Goal: Task Accomplishment & Management: Manage account settings

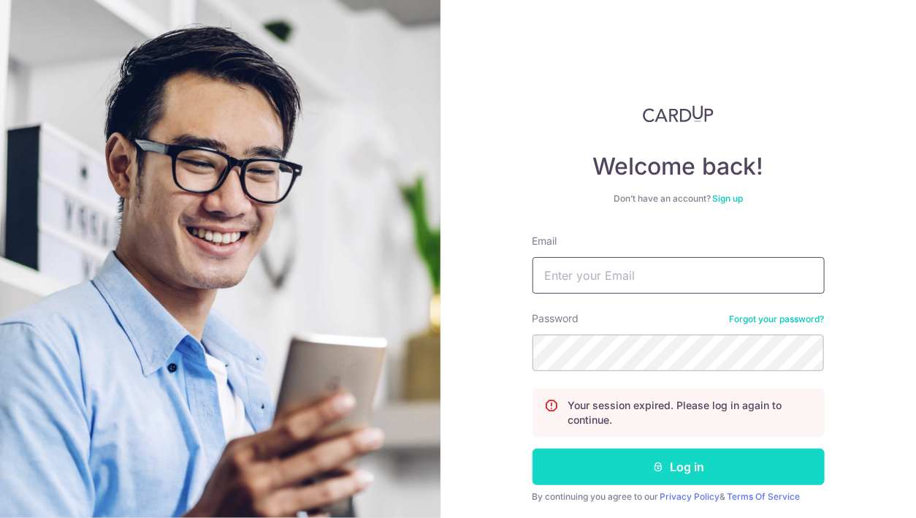
type input "[EMAIL_ADDRESS][DOMAIN_NAME]"
click at [693, 473] on button "Log in" at bounding box center [678, 466] width 292 height 37
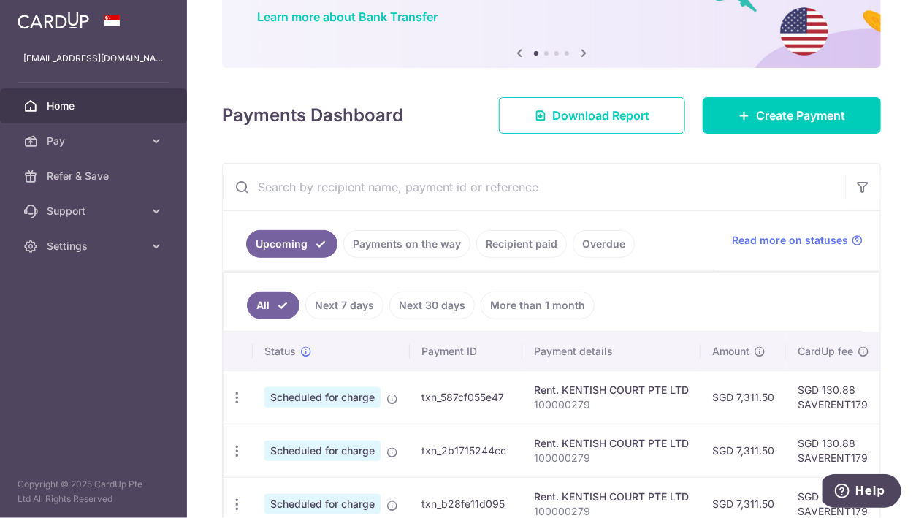
scroll to position [120, 0]
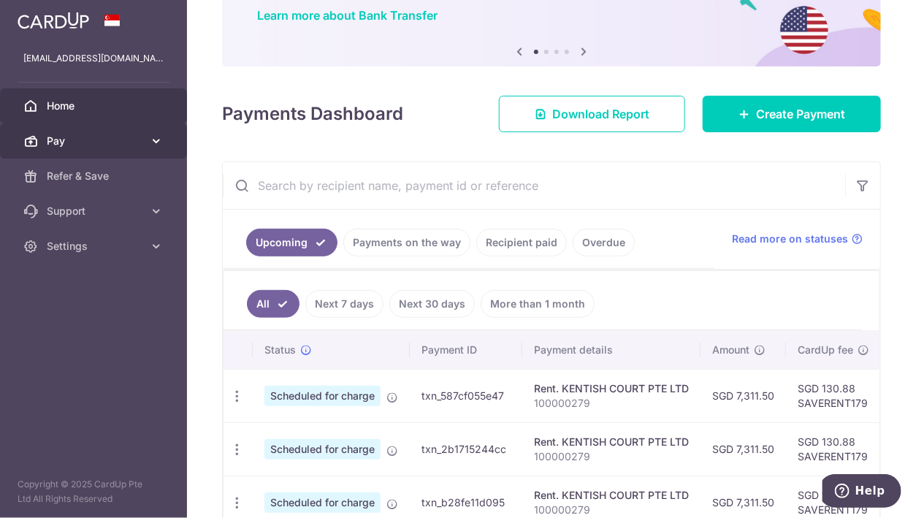
click at [156, 138] on icon at bounding box center [156, 141] width 15 height 15
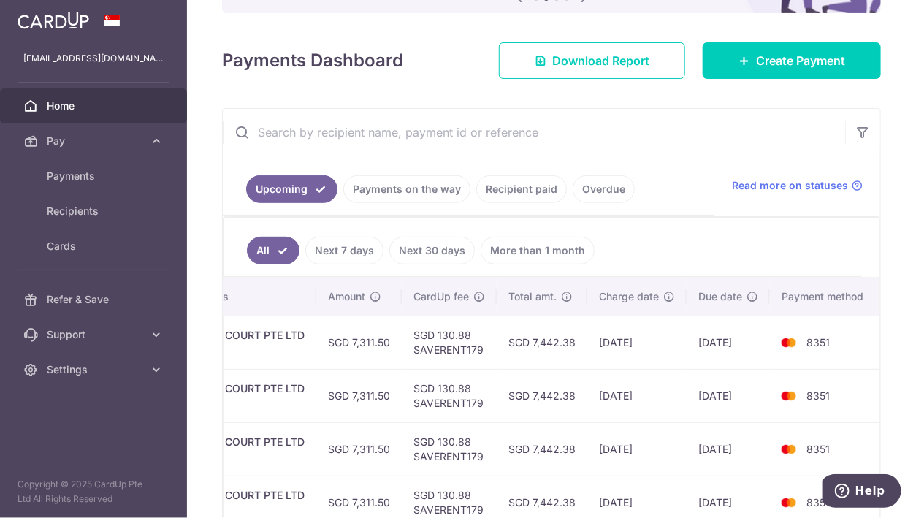
scroll to position [0, 0]
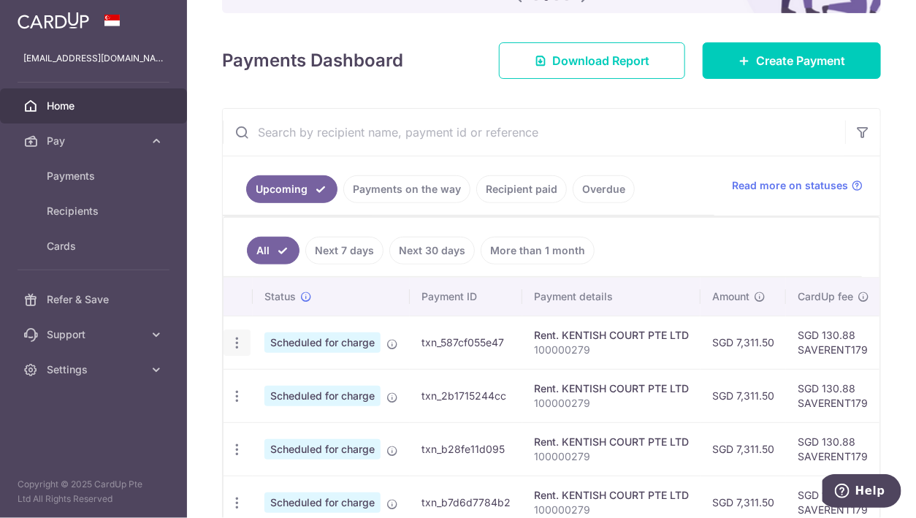
click at [237, 340] on icon "button" at bounding box center [236, 342] width 15 height 15
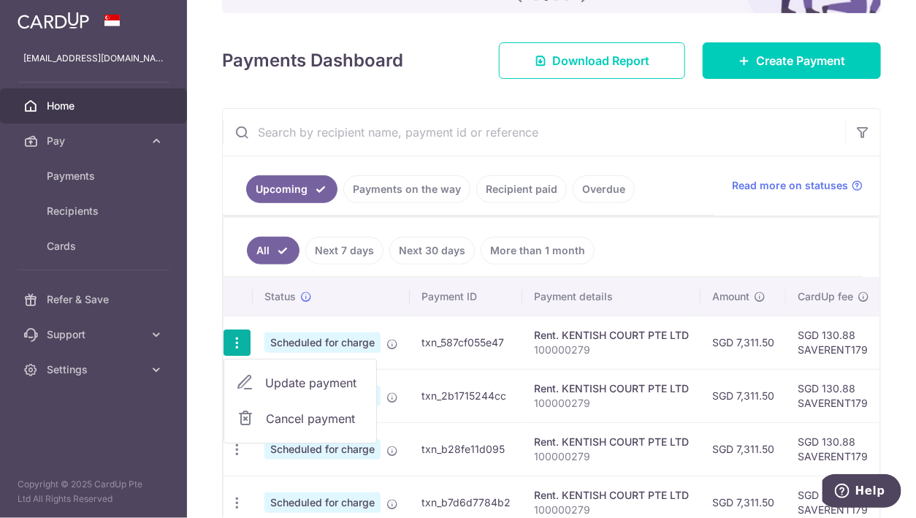
click at [313, 374] on span "Update payment" at bounding box center [314, 383] width 99 height 18
radio input "true"
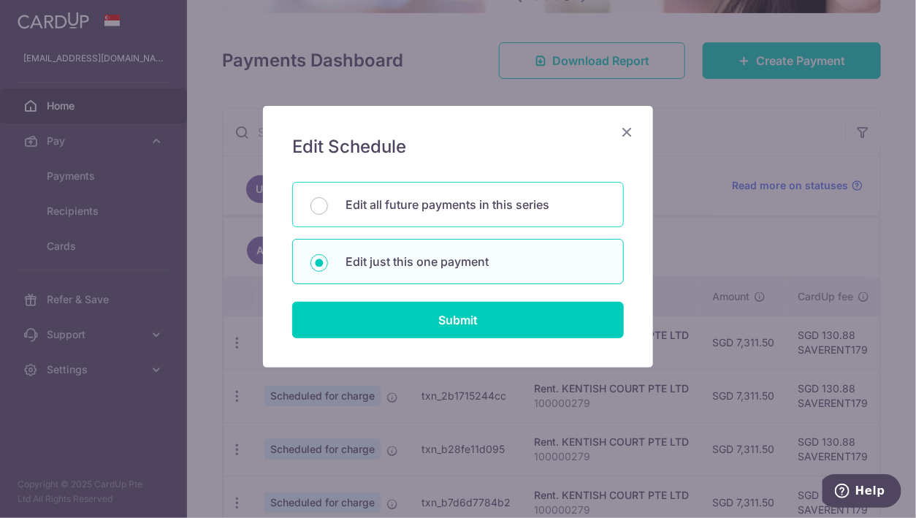
click at [323, 216] on div "Edit all future payments in this series" at bounding box center [458, 204] width 332 height 45
radio input "true"
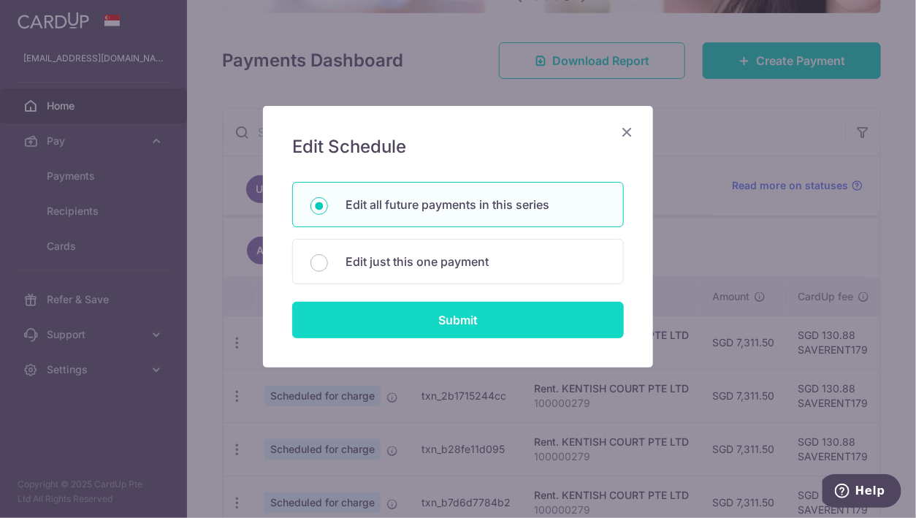
click at [475, 315] on input "Submit" at bounding box center [458, 320] width 332 height 37
radio input "true"
type input "7,311.50"
type input "100000279"
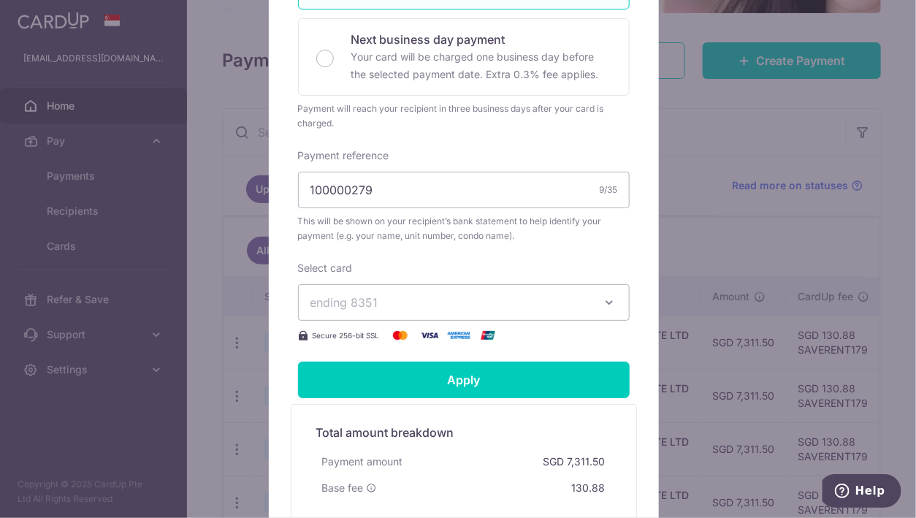
scroll to position [375, 0]
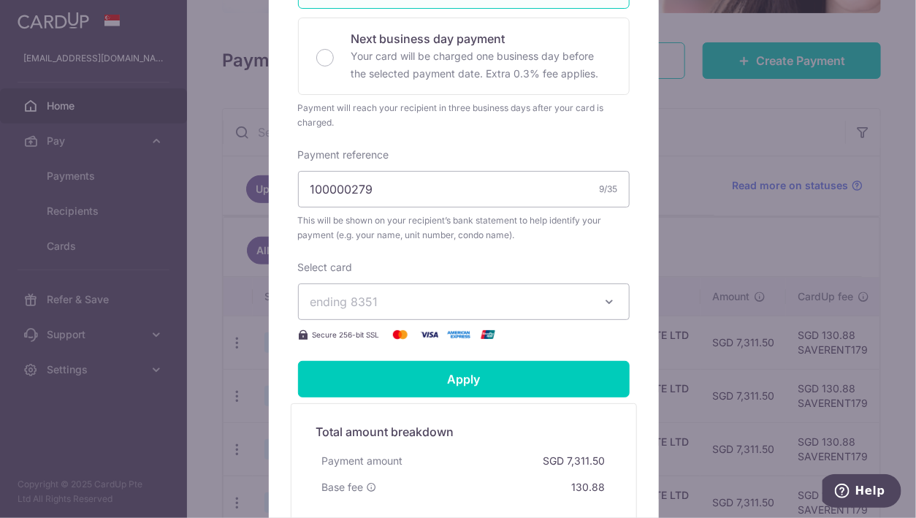
click at [432, 310] on span "ending 8351" at bounding box center [450, 302] width 280 height 18
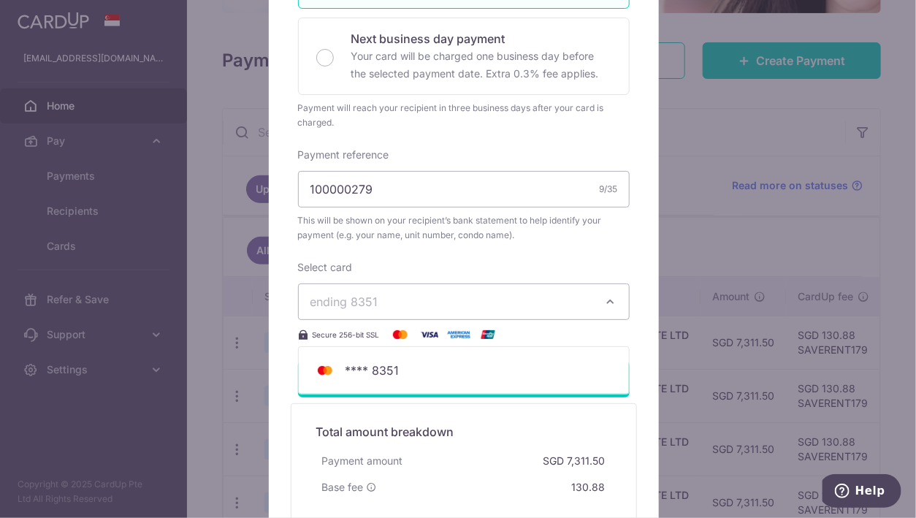
click at [432, 310] on span "ending 8351" at bounding box center [450, 302] width 280 height 18
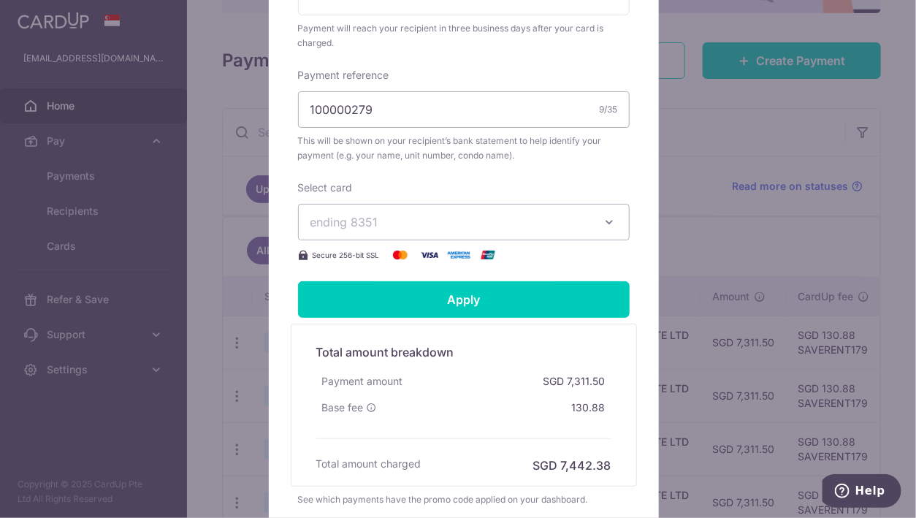
scroll to position [453, 0]
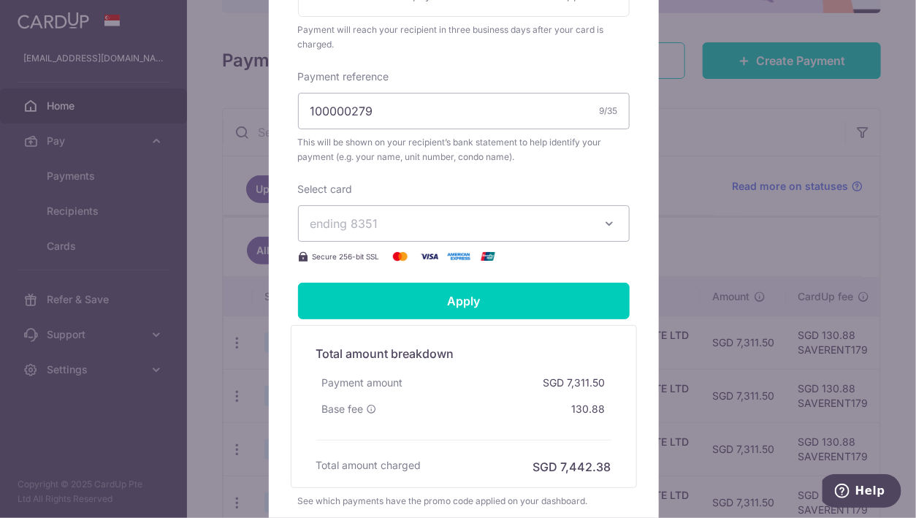
click at [608, 231] on icon "button" at bounding box center [609, 223] width 15 height 15
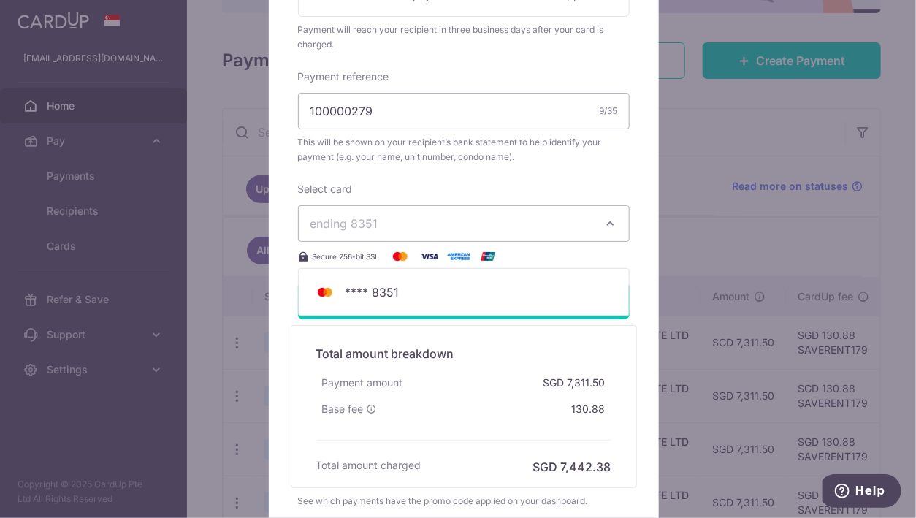
click at [608, 231] on icon "button" at bounding box center [609, 223] width 15 height 15
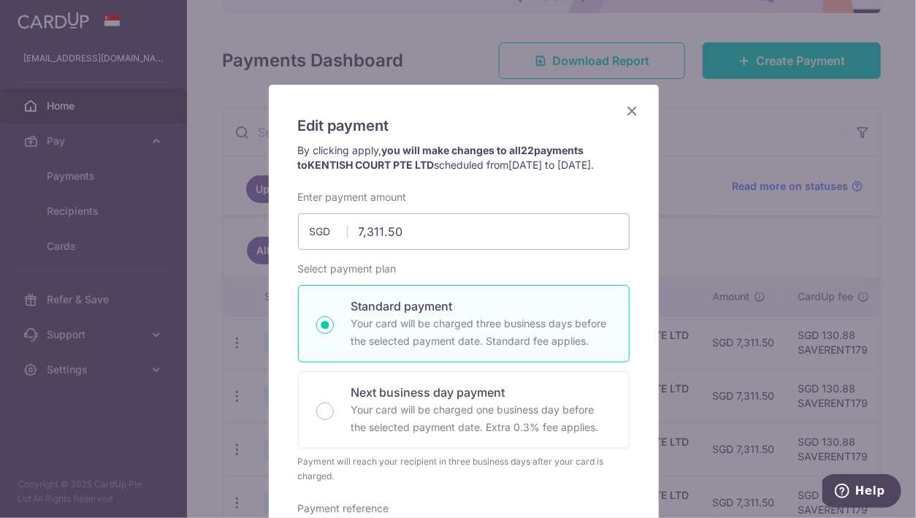
scroll to position [0, 0]
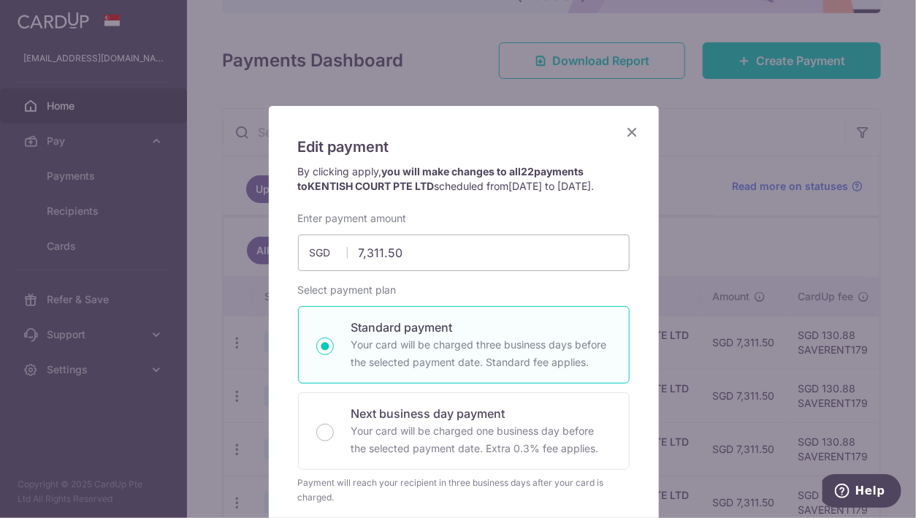
click at [627, 131] on icon "Close" at bounding box center [633, 132] width 18 height 18
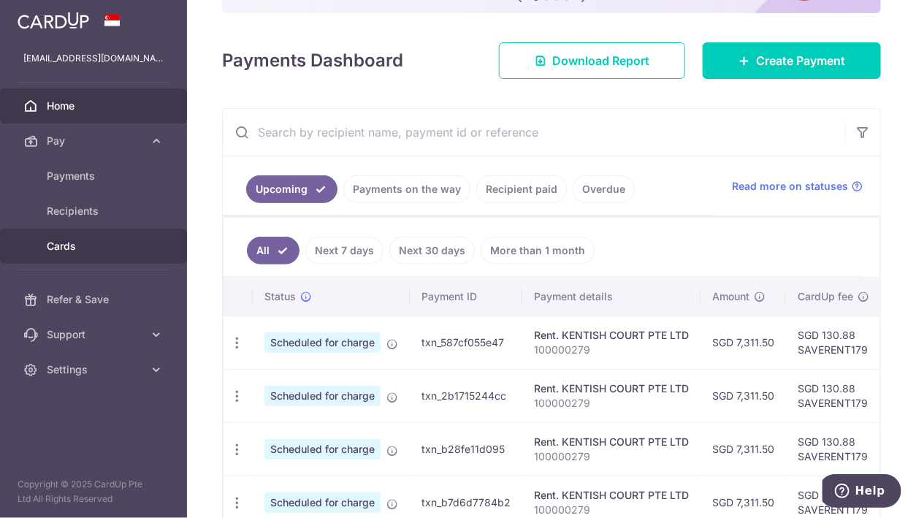
click at [59, 250] on span "Cards" at bounding box center [95, 246] width 96 height 15
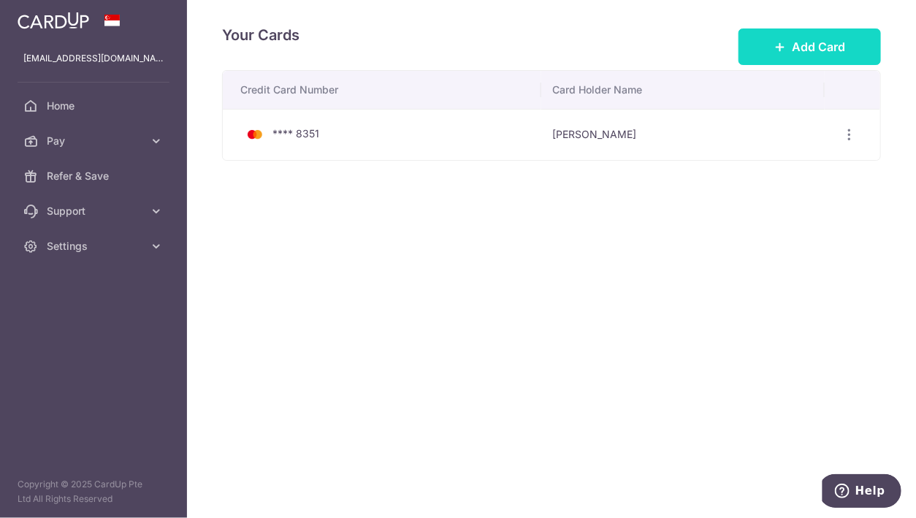
click at [795, 58] on button "Add Card" at bounding box center [809, 46] width 142 height 37
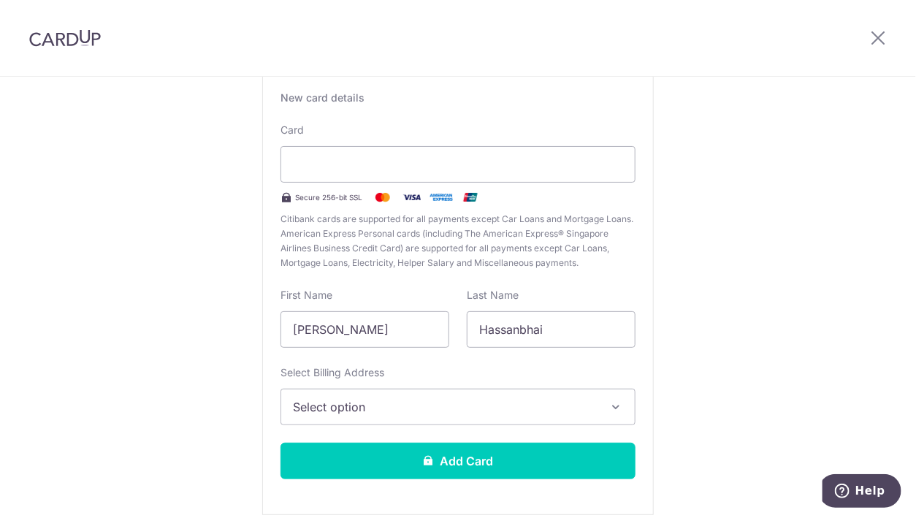
scroll to position [167, 0]
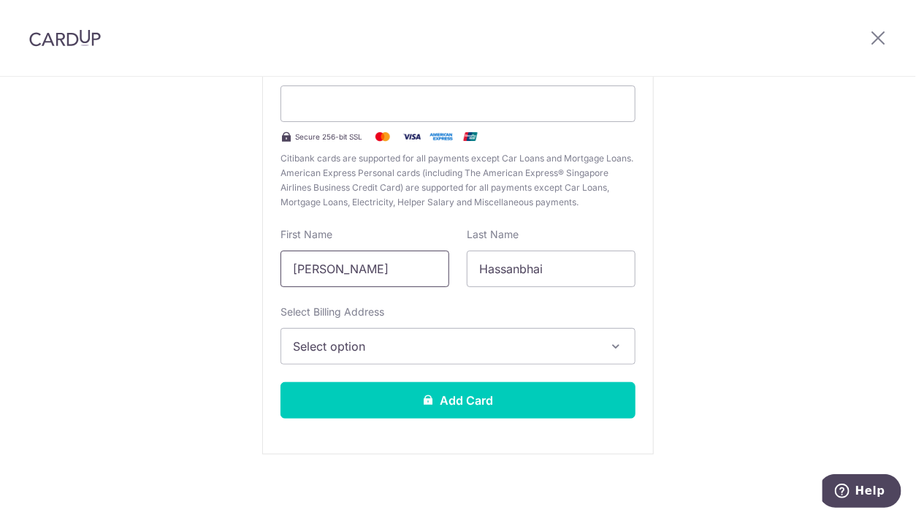
click at [350, 271] on input "Ammar Mansoor" at bounding box center [364, 268] width 169 height 37
type input "Ammar"
click at [154, 294] on div "New Card Details New card details Card Secure 256-bit SSL Citibank cards are su…" at bounding box center [458, 215] width 916 height 613
click at [467, 341] on span "Select option" at bounding box center [445, 346] width 304 height 18
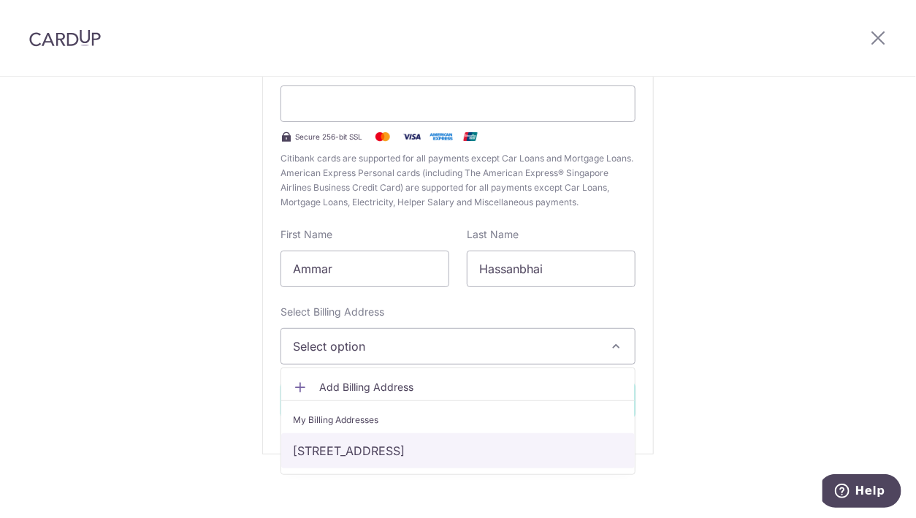
click at [548, 449] on link "36G Dunearn Road #01-39, Singapore, Singapore-309432" at bounding box center [457, 450] width 353 height 35
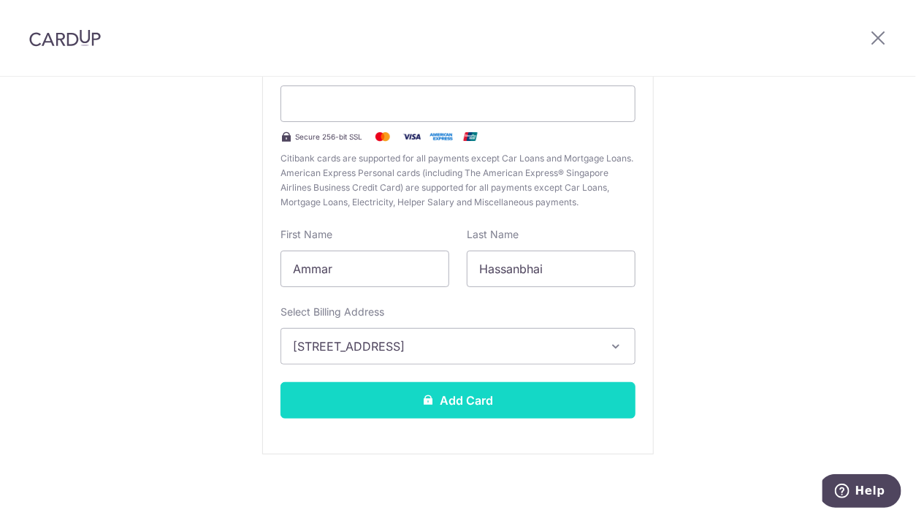
click at [565, 405] on button "Add Card" at bounding box center [457, 400] width 355 height 37
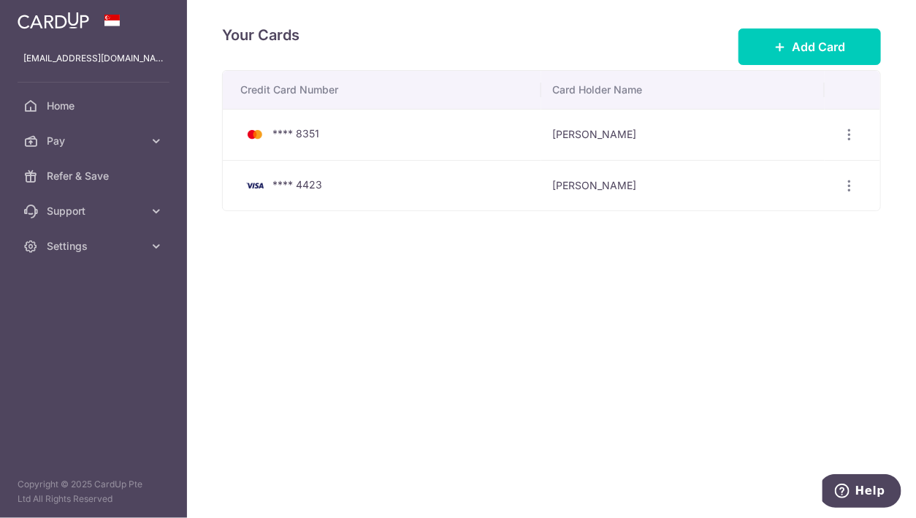
click at [697, 186] on td "[PERSON_NAME]" at bounding box center [682, 185] width 283 height 51
click at [847, 184] on icon "button" at bounding box center [849, 185] width 15 height 15
click at [794, 224] on span "View/Edit" at bounding box center [800, 226] width 99 height 18
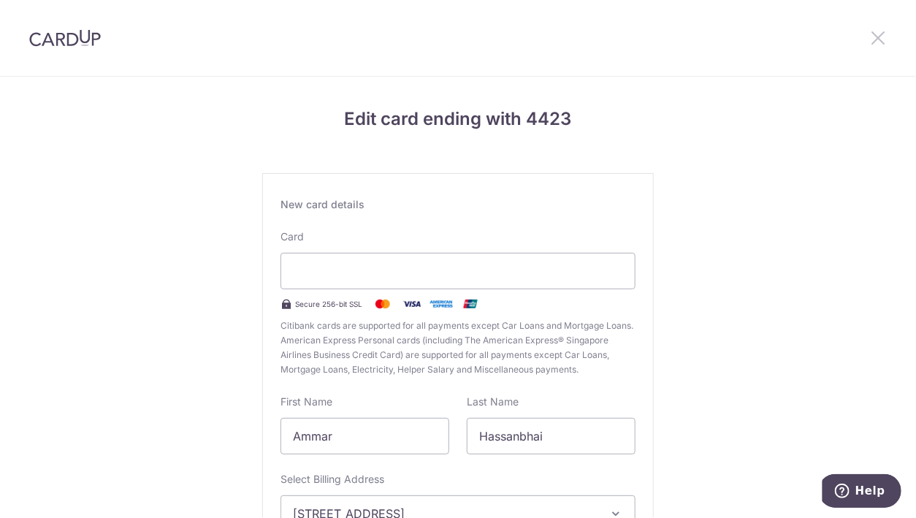
click at [876, 39] on icon at bounding box center [878, 37] width 18 height 18
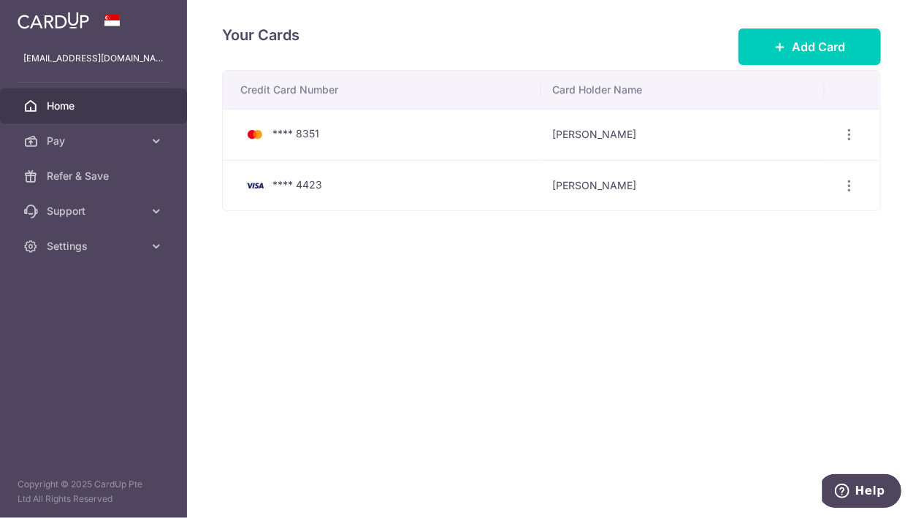
click at [111, 100] on span "Home" at bounding box center [95, 106] width 96 height 15
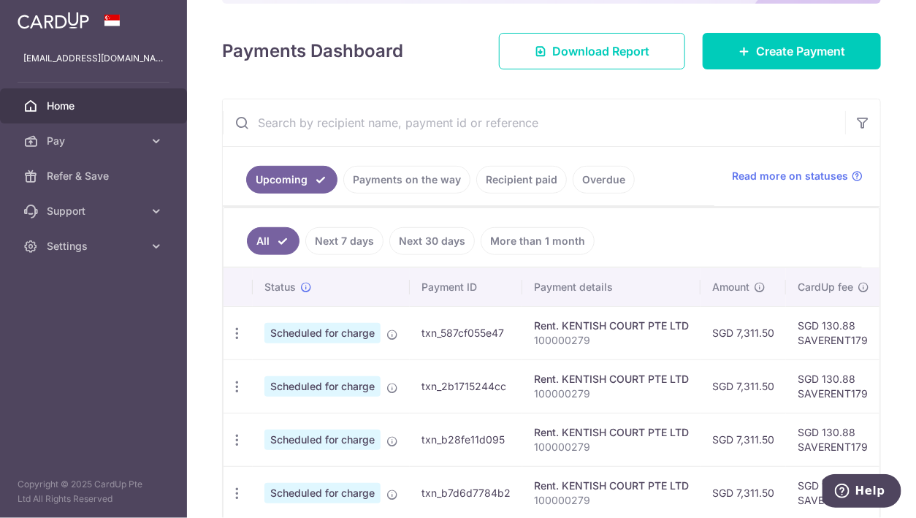
scroll to position [228, 0]
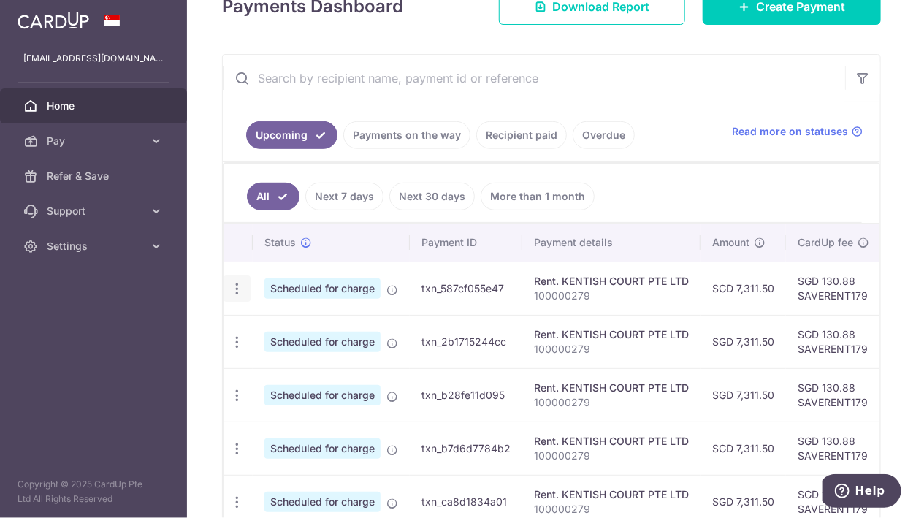
click at [233, 281] on icon "button" at bounding box center [236, 288] width 15 height 15
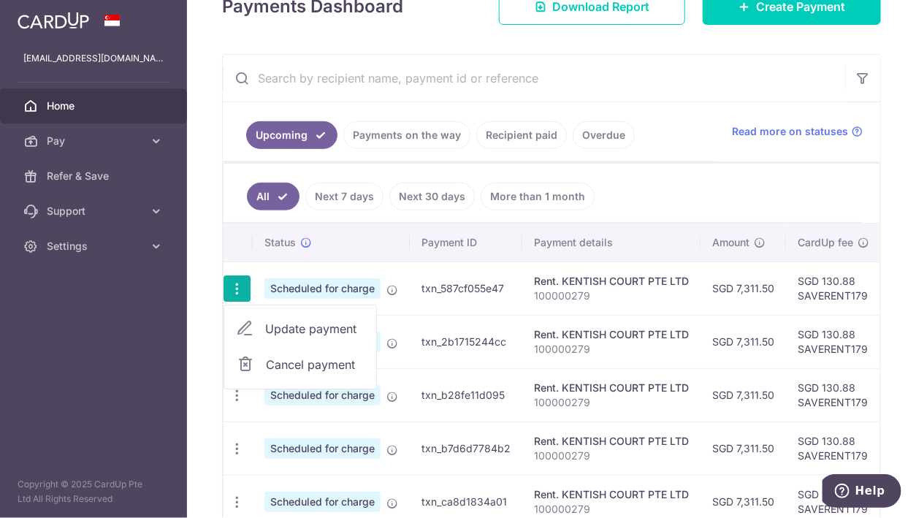
click at [299, 324] on span "Update payment" at bounding box center [314, 329] width 99 height 18
radio input "true"
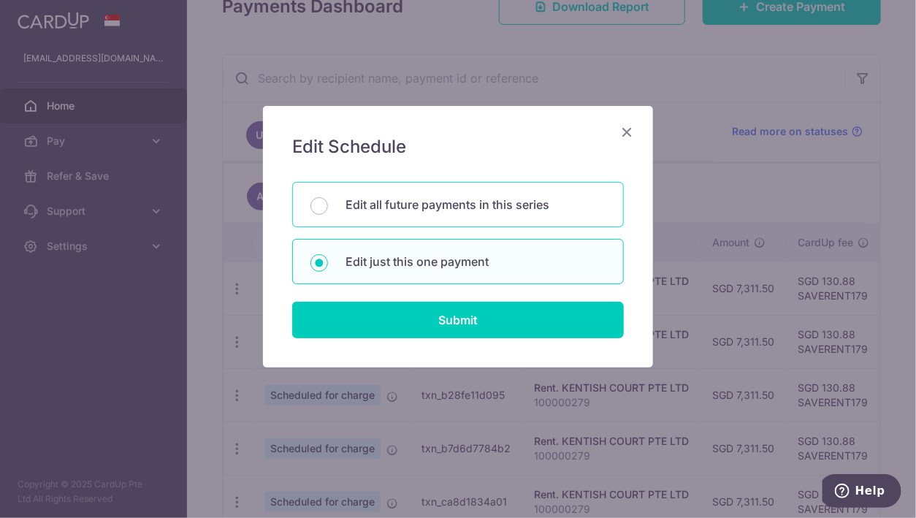
click at [482, 202] on p "Edit all future payments in this series" at bounding box center [475, 205] width 260 height 18
click at [328, 202] on input "Edit all future payments in this series" at bounding box center [319, 206] width 18 height 18
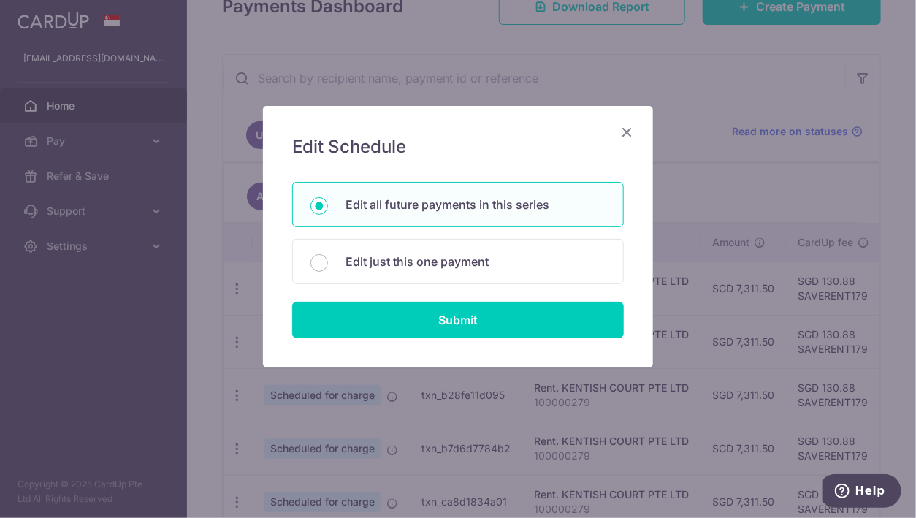
click at [627, 139] on icon "Close" at bounding box center [627, 132] width 18 height 18
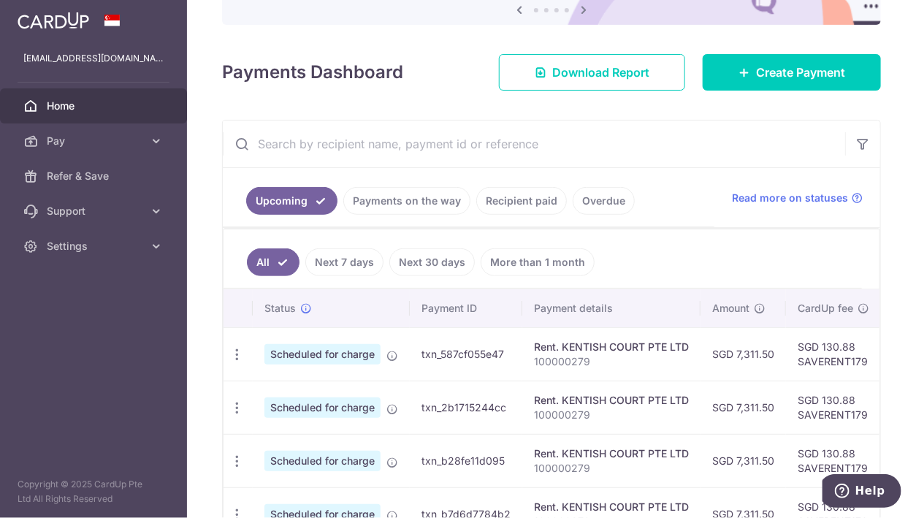
scroll to position [161, 0]
click at [238, 350] on icon "button" at bounding box center [236, 355] width 15 height 15
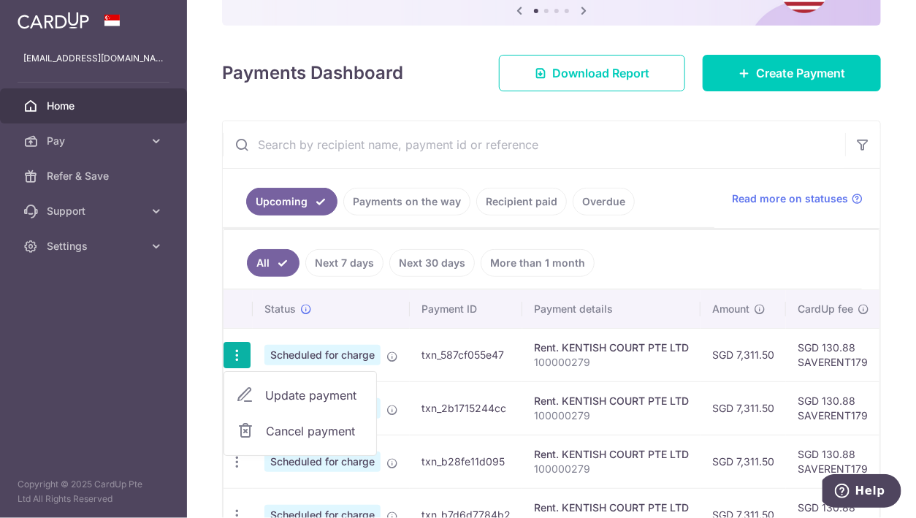
click at [319, 393] on span "Update payment" at bounding box center [314, 395] width 99 height 18
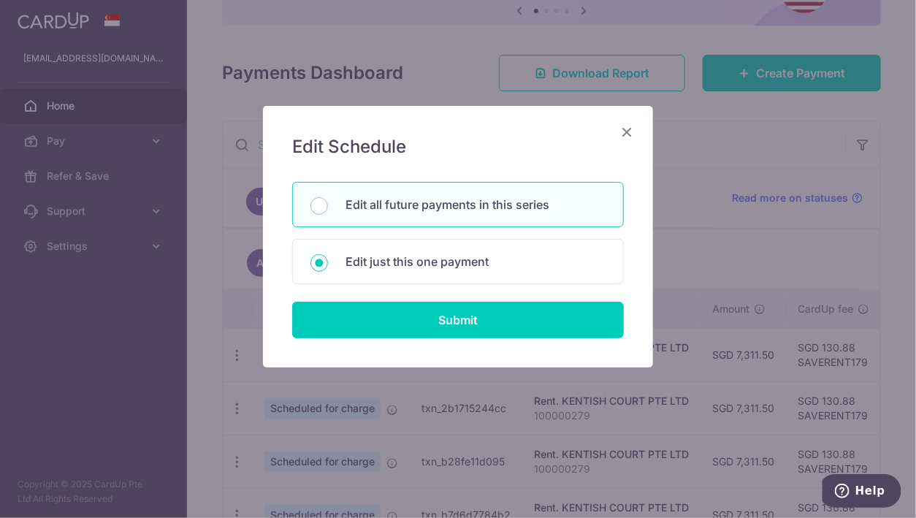
click at [435, 194] on div "Edit all future payments in this series" at bounding box center [458, 204] width 332 height 45
radio input "true"
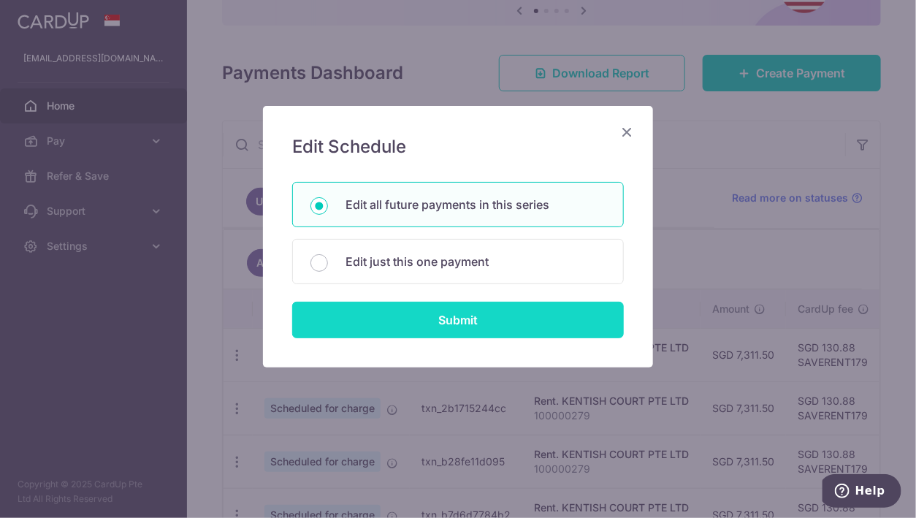
click at [554, 318] on input "Submit" at bounding box center [458, 320] width 332 height 37
radio input "true"
type input "7,311.50"
type input "100000279"
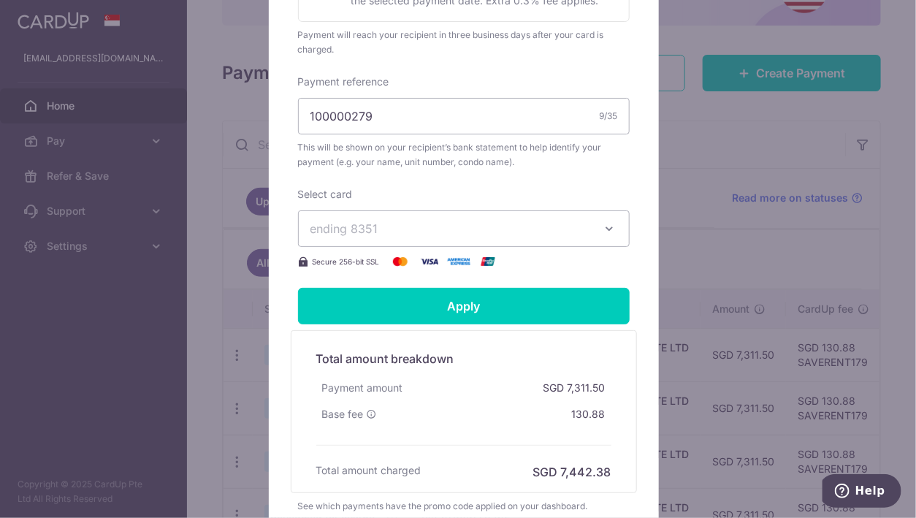
scroll to position [457, 0]
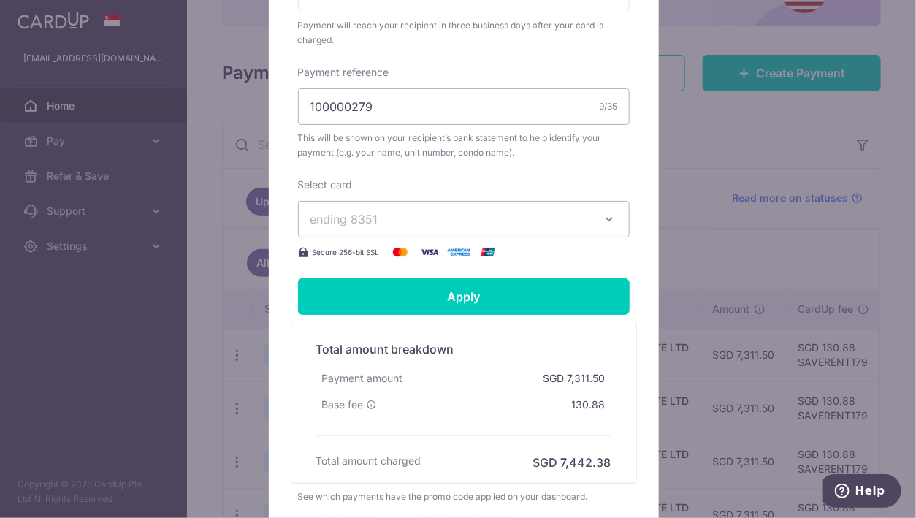
click at [591, 230] on button "ending 8351" at bounding box center [464, 219] width 332 height 37
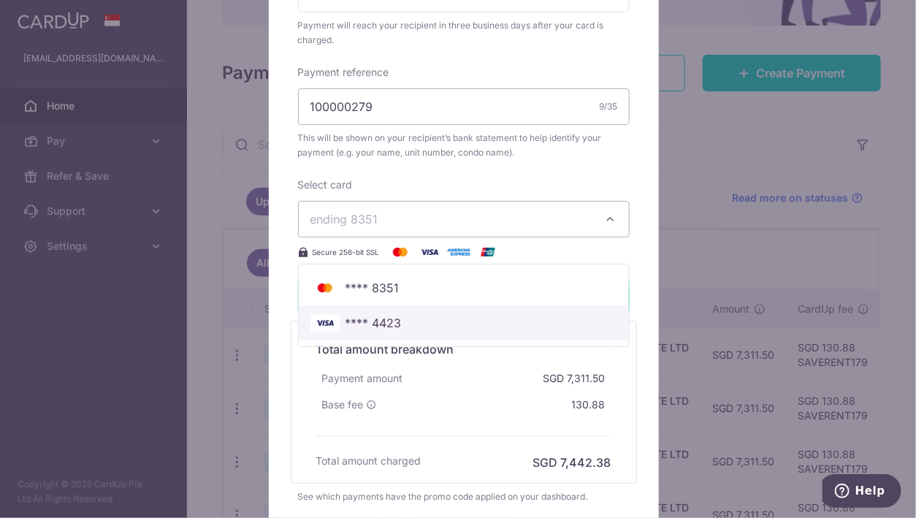
click at [379, 329] on span "**** 4423" at bounding box center [373, 323] width 56 height 18
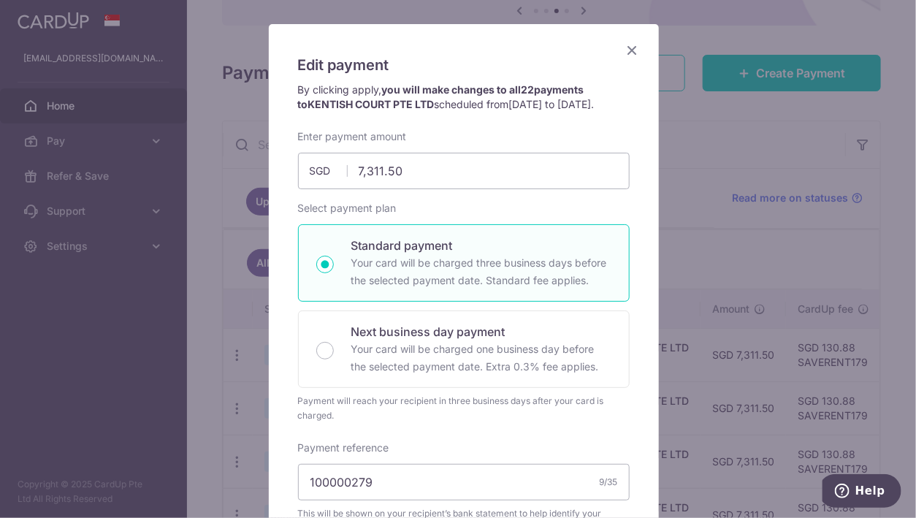
scroll to position [81, 0]
click at [624, 47] on icon "Close" at bounding box center [633, 51] width 18 height 18
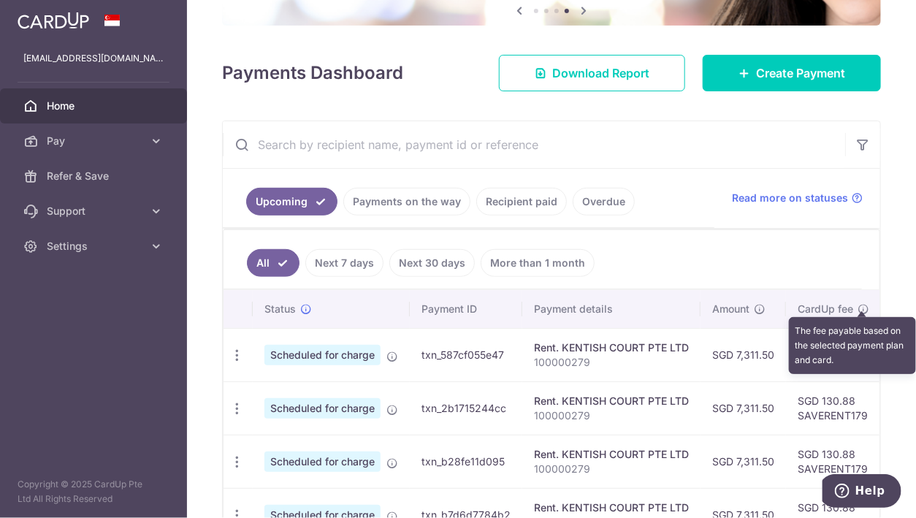
drag, startPoint x: 839, startPoint y: 343, endPoint x: 863, endPoint y: 296, distance: 52.6
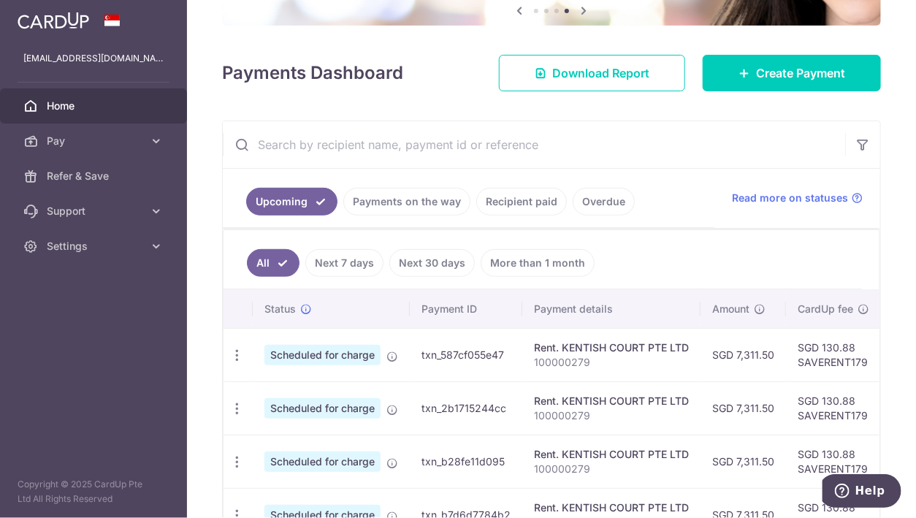
click at [635, 241] on ul "All Next 7 days Next 30 days More than 1 month" at bounding box center [542, 259] width 638 height 59
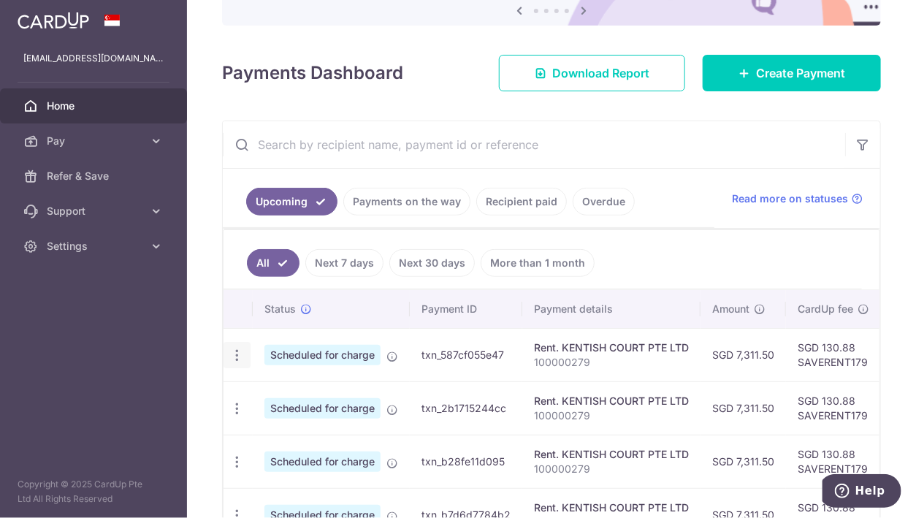
click at [235, 348] on icon "button" at bounding box center [236, 355] width 15 height 15
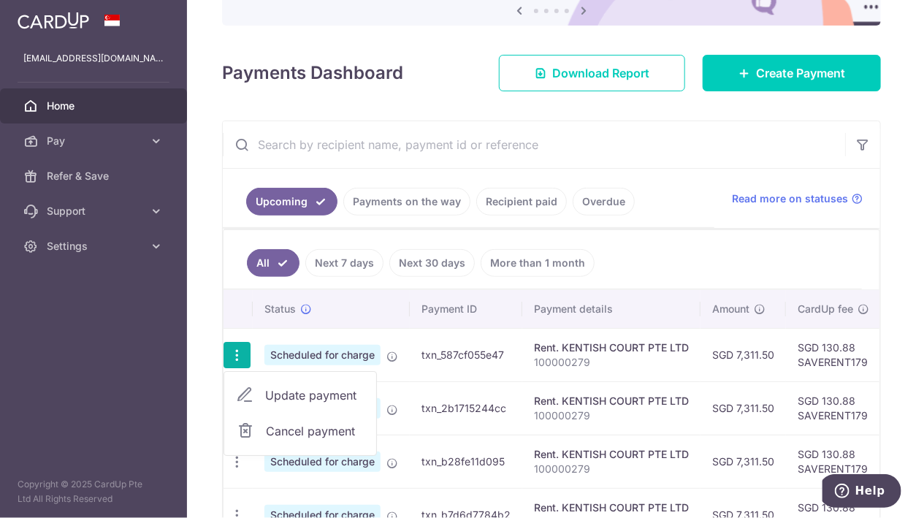
click at [325, 393] on span "Update payment" at bounding box center [314, 395] width 99 height 18
radio input "true"
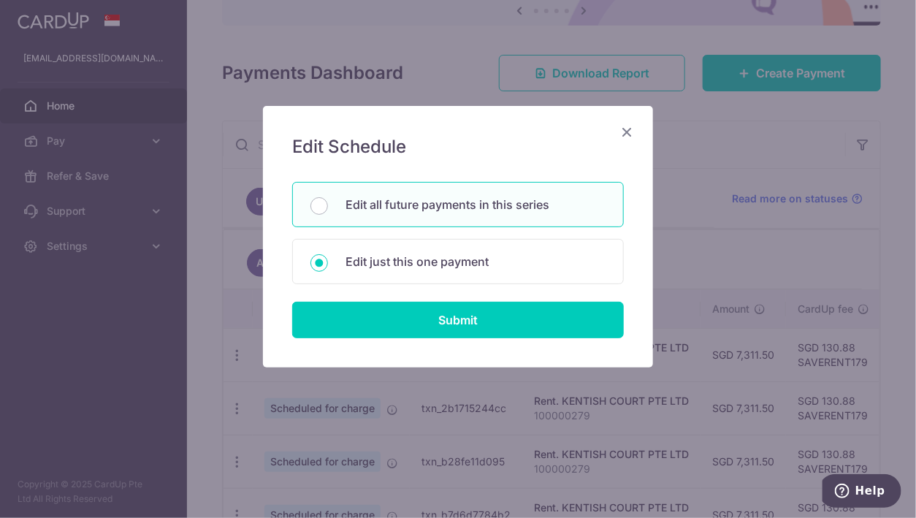
click at [529, 199] on p "Edit all future payments in this series" at bounding box center [475, 205] width 260 height 18
click at [328, 199] on input "Edit all future payments in this series" at bounding box center [319, 206] width 18 height 18
radio input "true"
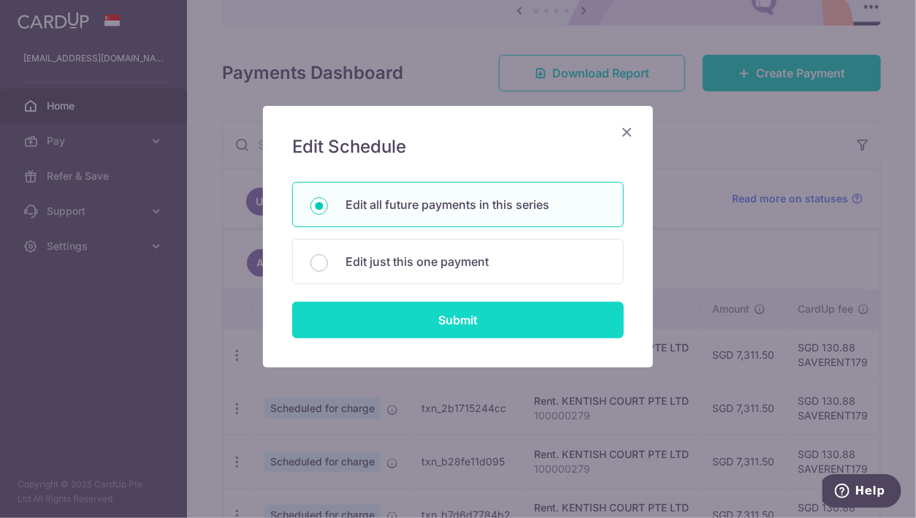
click at [567, 321] on input "Submit" at bounding box center [458, 320] width 332 height 37
radio input "true"
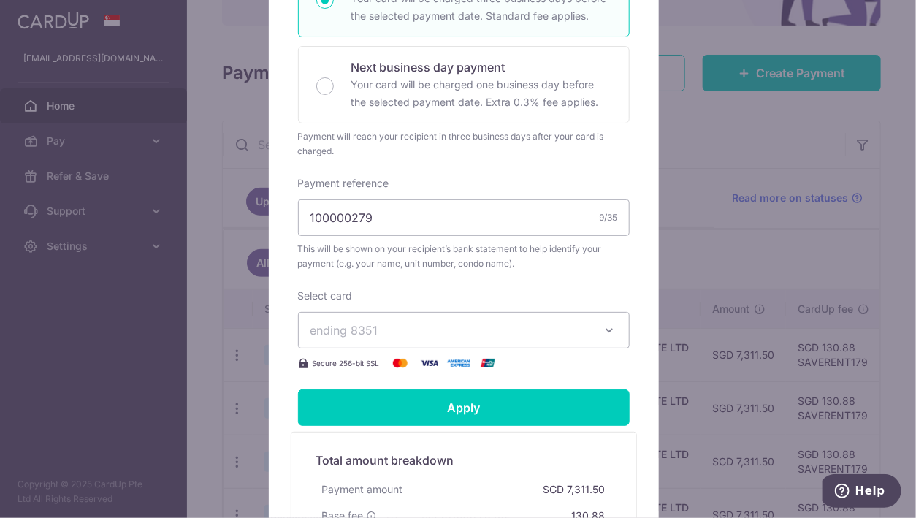
scroll to position [359, 0]
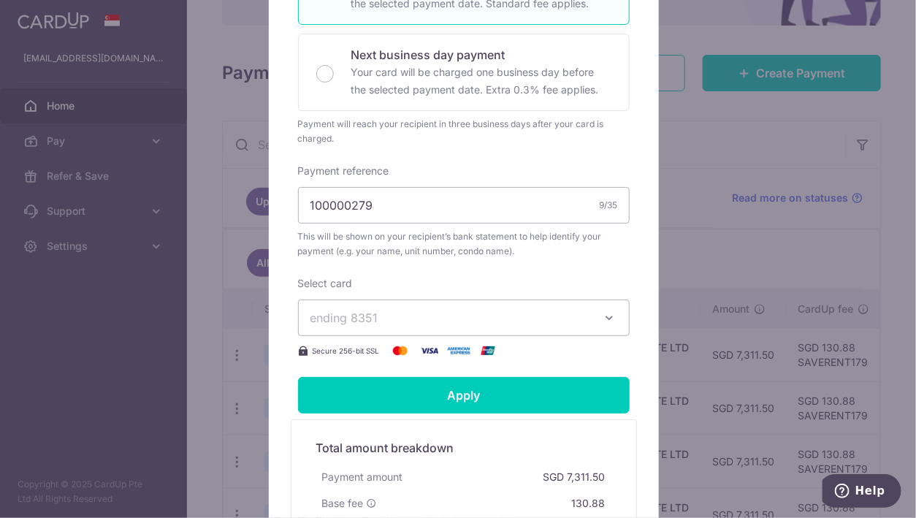
click at [521, 326] on span "ending 8351" at bounding box center [450, 318] width 280 height 18
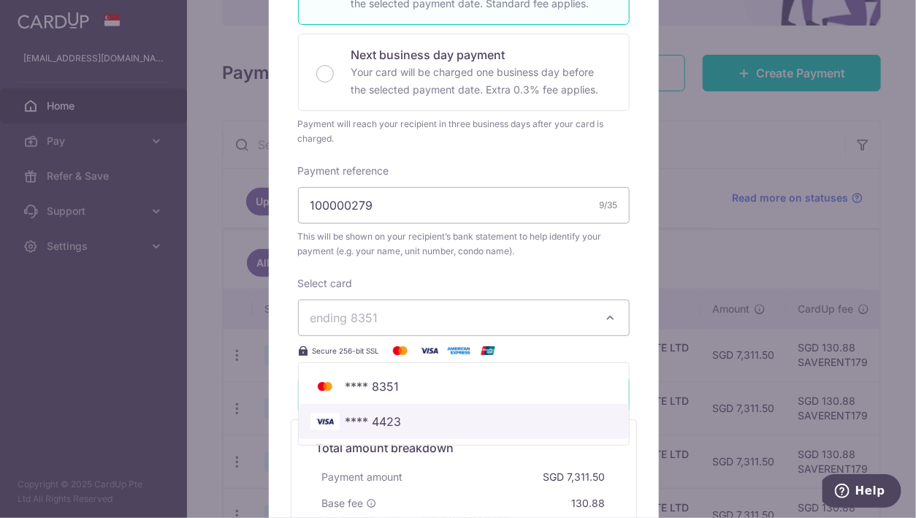
click at [465, 430] on span "**** 4423" at bounding box center [463, 422] width 307 height 18
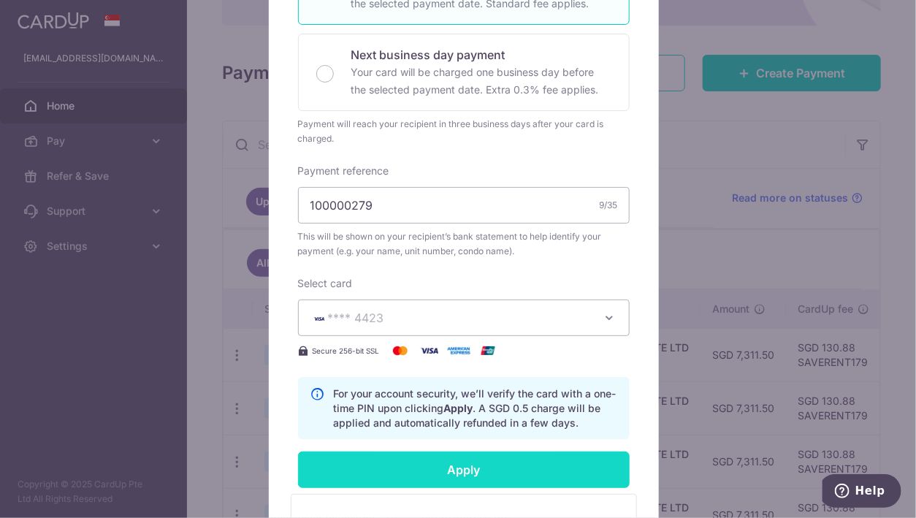
click at [526, 473] on input "Apply" at bounding box center [464, 469] width 332 height 37
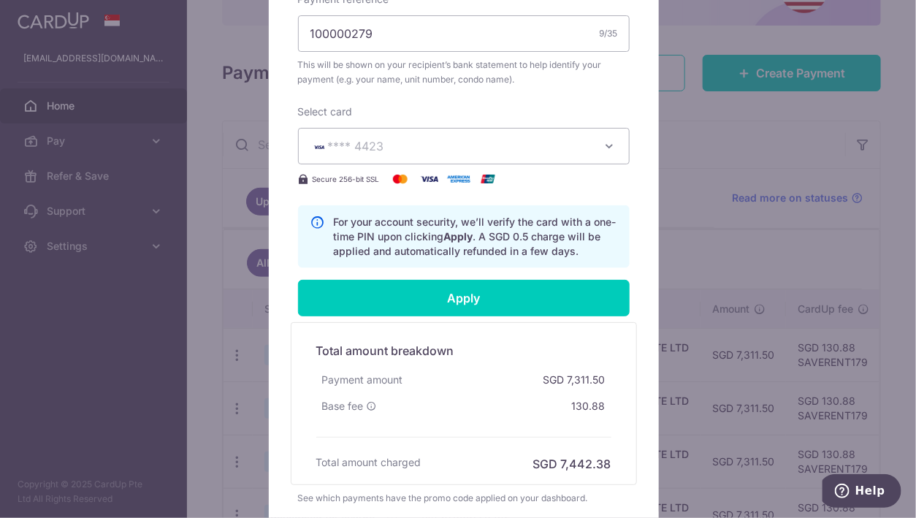
type input "Successfully Applied"
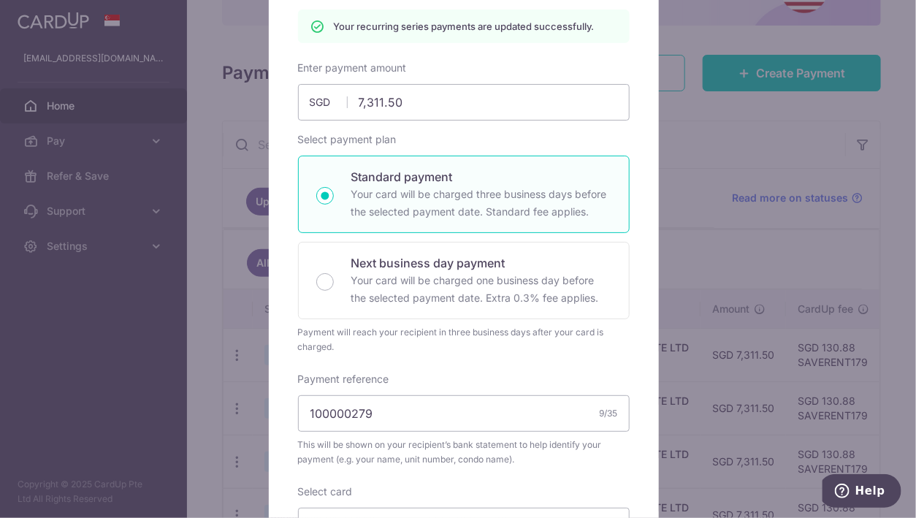
scroll to position [0, 0]
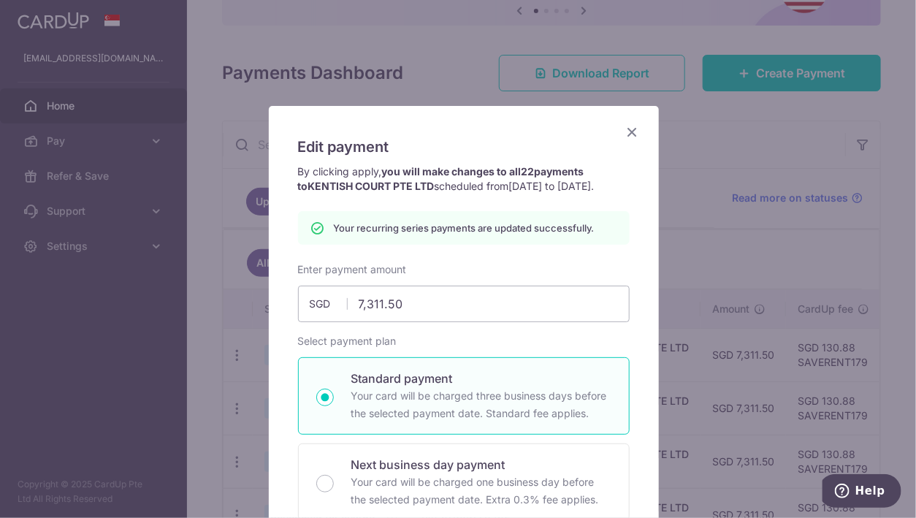
click at [629, 129] on icon "Close" at bounding box center [633, 132] width 18 height 18
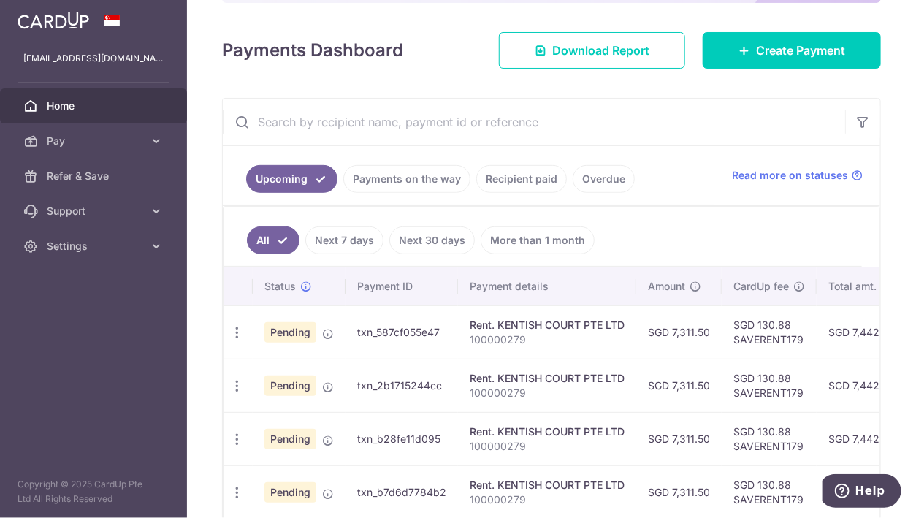
scroll to position [198, 0]
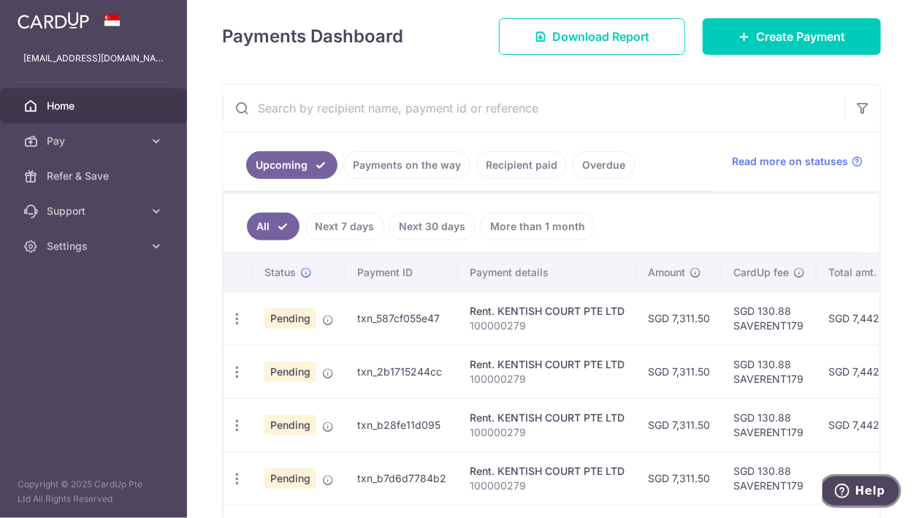
click at [868, 492] on span "Help" at bounding box center [869, 489] width 30 height 13
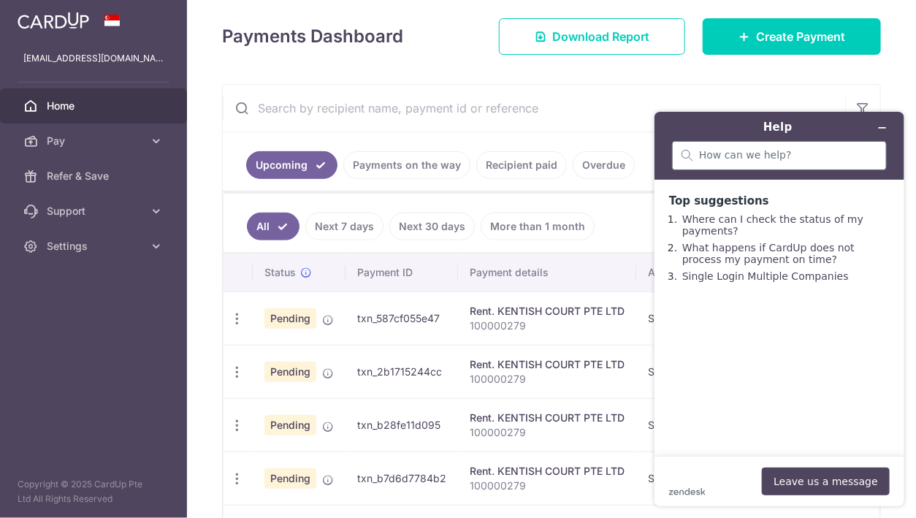
click at [765, 142] on div at bounding box center [778, 154] width 215 height 29
type input "date of new promo code"
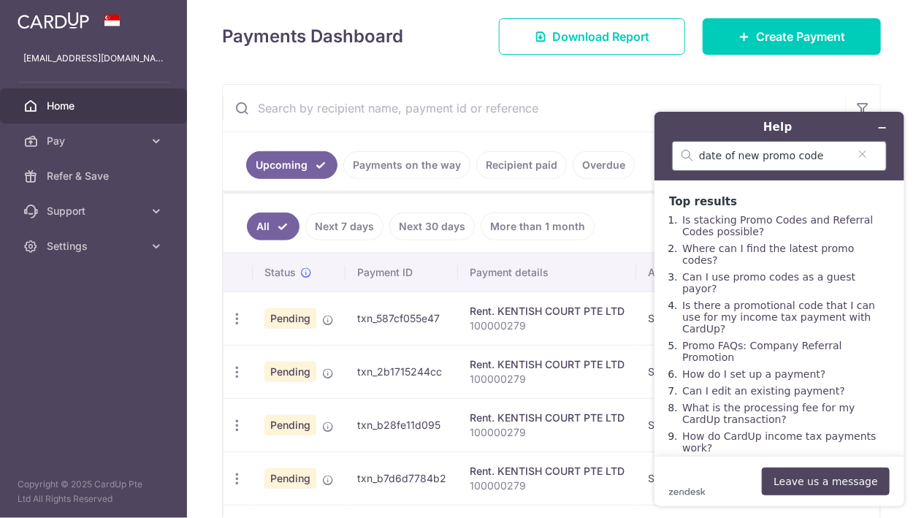
click at [697, 151] on div "date of new promo code" at bounding box center [778, 155] width 215 height 30
click at [782, 384] on link "Can I edit an existing payment?" at bounding box center [762, 390] width 163 height 12
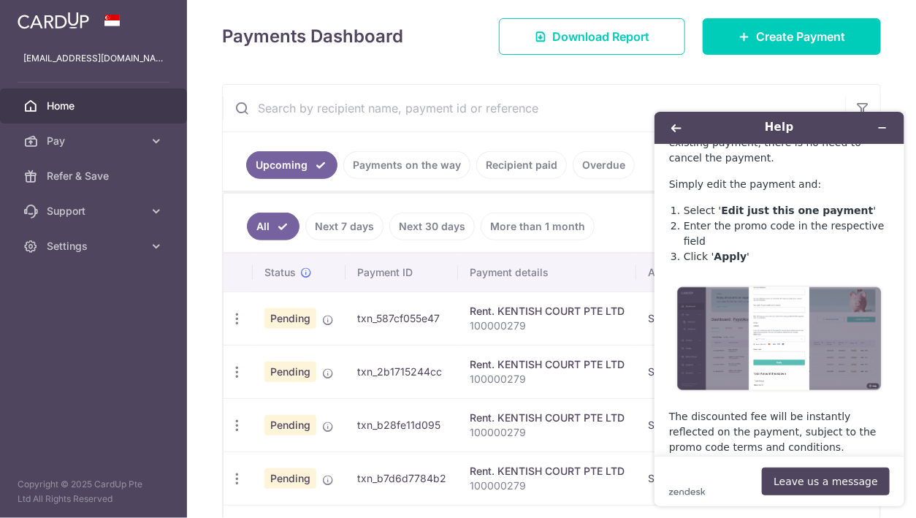
scroll to position [793, 0]
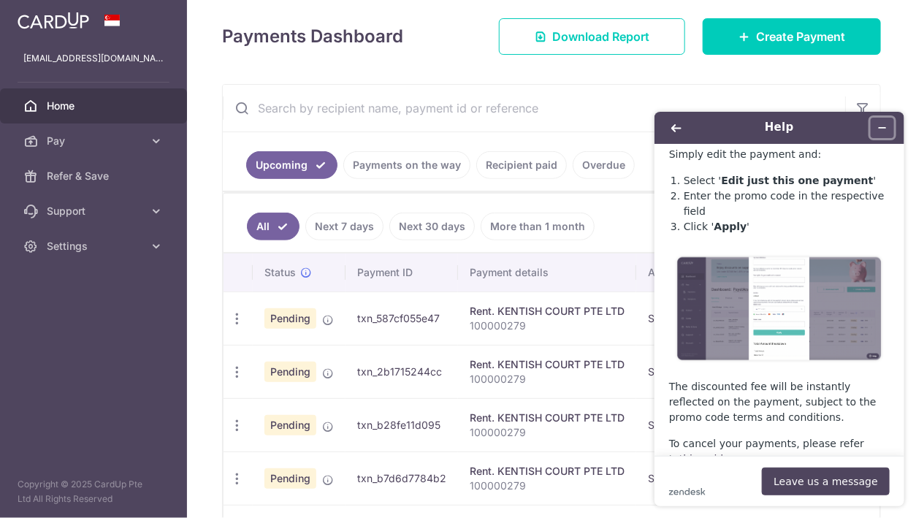
click at [884, 128] on icon "Minimise widget" at bounding box center [881, 127] width 10 height 10
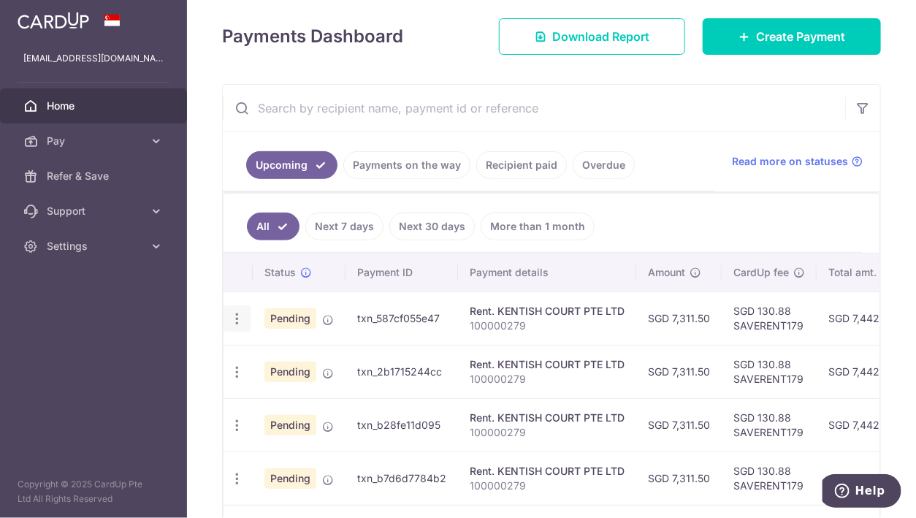
click at [234, 312] on icon "button" at bounding box center [236, 318] width 15 height 15
click at [319, 356] on span "Update payment" at bounding box center [314, 359] width 99 height 18
radio input "true"
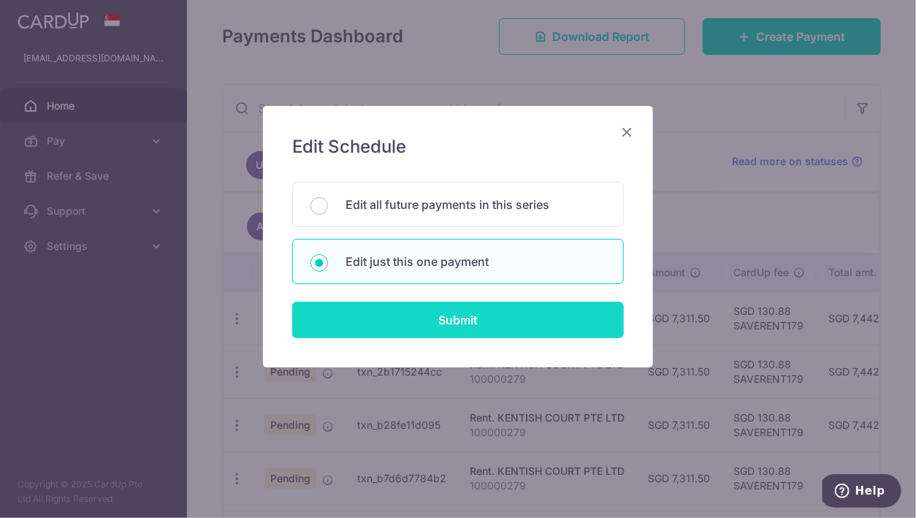
click at [499, 314] on input "Submit" at bounding box center [458, 320] width 332 height 37
radio input "true"
type input "7,311.50"
type input "[DATE]"
type input "100000279"
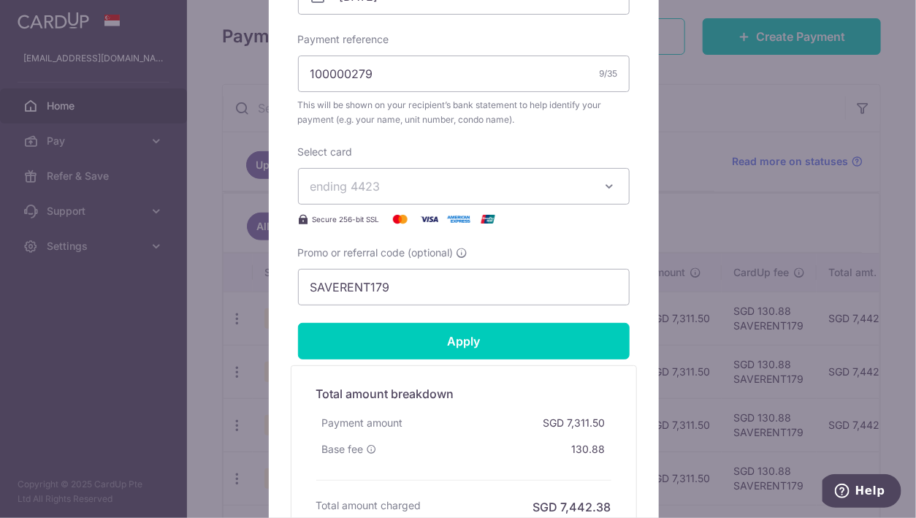
scroll to position [520, 0]
drag, startPoint x: 423, startPoint y: 286, endPoint x: 281, endPoint y: 283, distance: 141.7
click at [281, 283] on div "Edit payment By clicking apply, you will make changes to all payments to KENTIS…" at bounding box center [464, 72] width 390 height 972
paste input "3HOME25R"
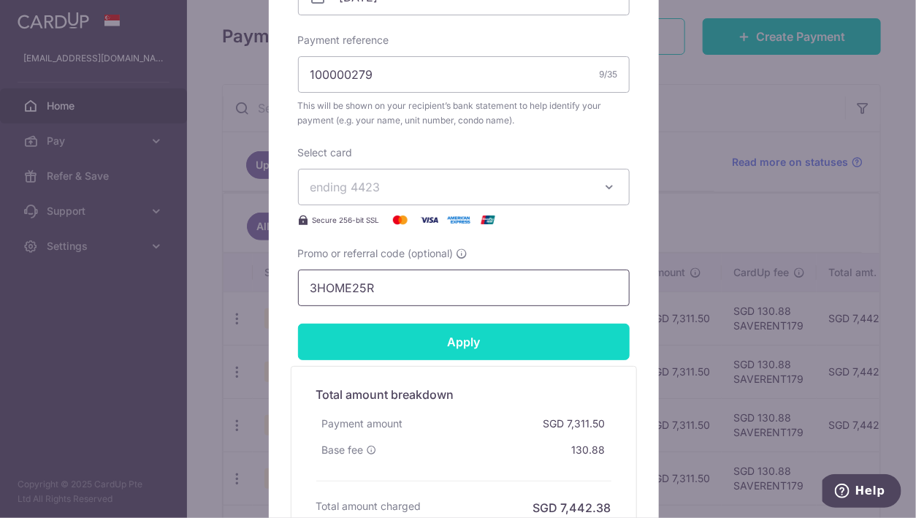
type input "3HOME25R"
click at [431, 328] on input "Apply" at bounding box center [464, 341] width 332 height 37
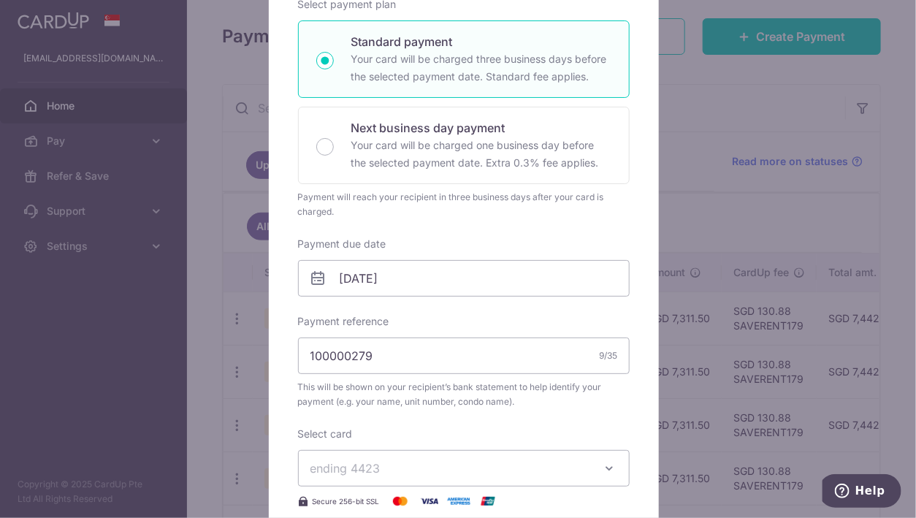
scroll to position [0, 0]
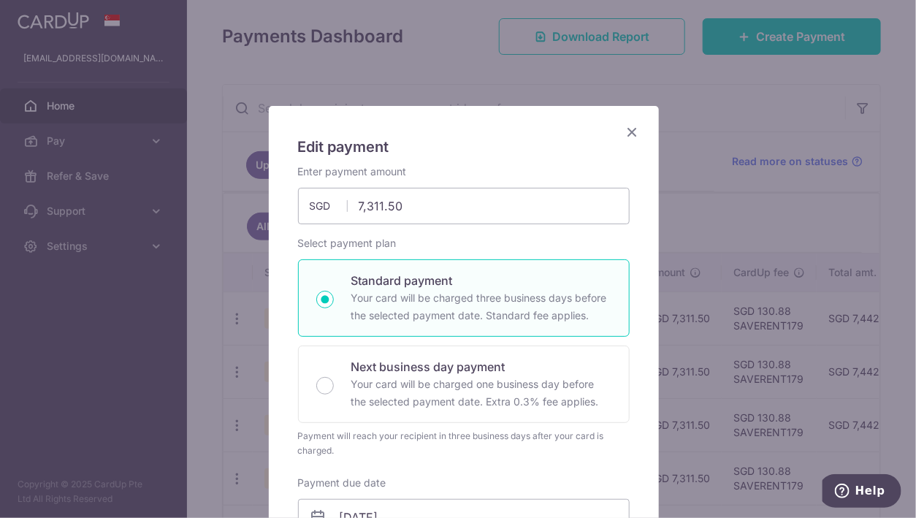
click at [628, 131] on icon "Close" at bounding box center [633, 132] width 18 height 18
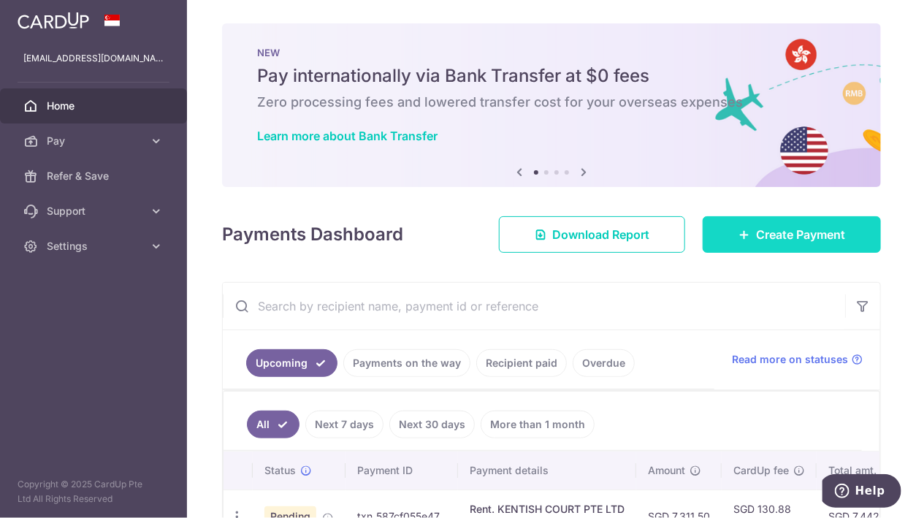
click at [756, 228] on span "Create Payment" at bounding box center [800, 235] width 89 height 18
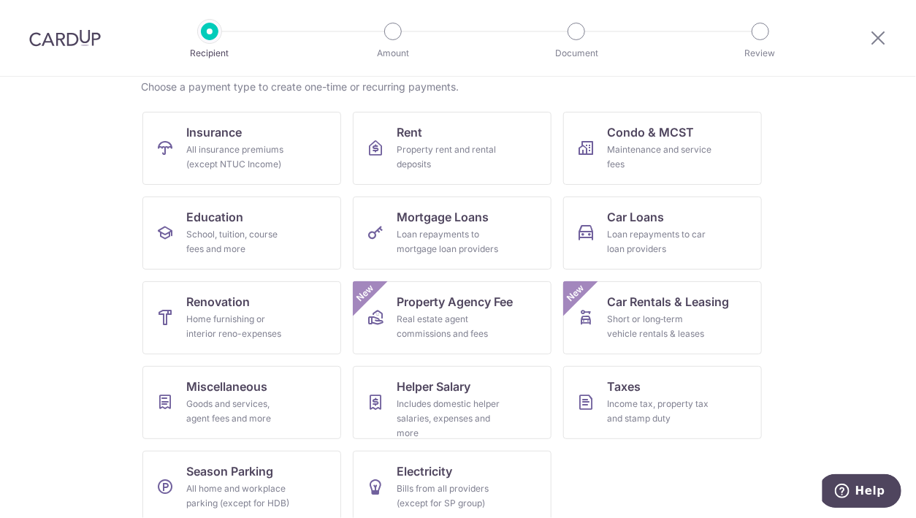
scroll to position [134, 0]
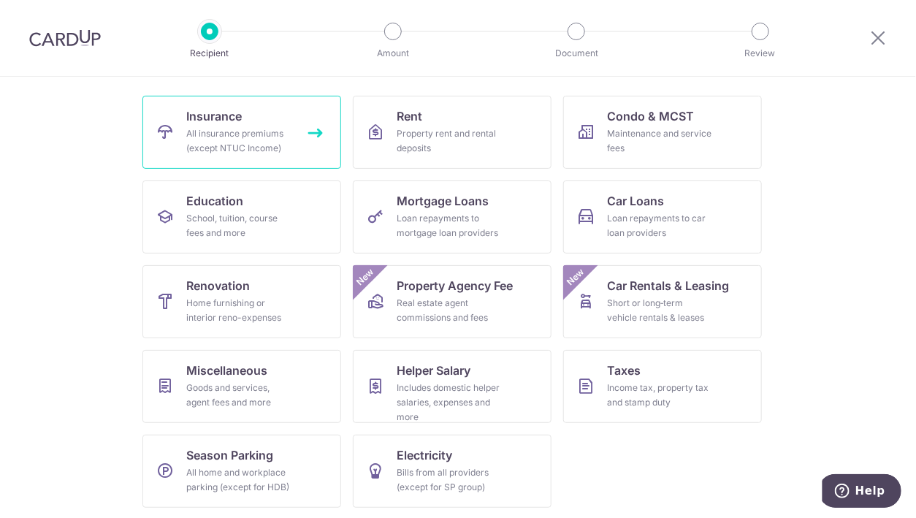
click at [245, 131] on div "All insurance premiums (except NTUC Income)" at bounding box center [238, 140] width 105 height 29
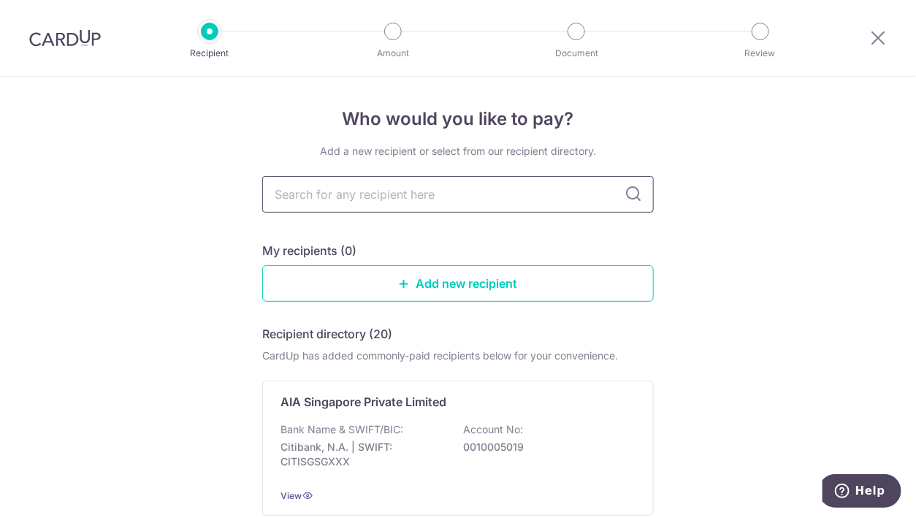
click at [567, 201] on input "text" at bounding box center [457, 194] width 391 height 37
click at [440, 183] on input "text" at bounding box center [457, 194] width 391 height 37
type input "singlife"
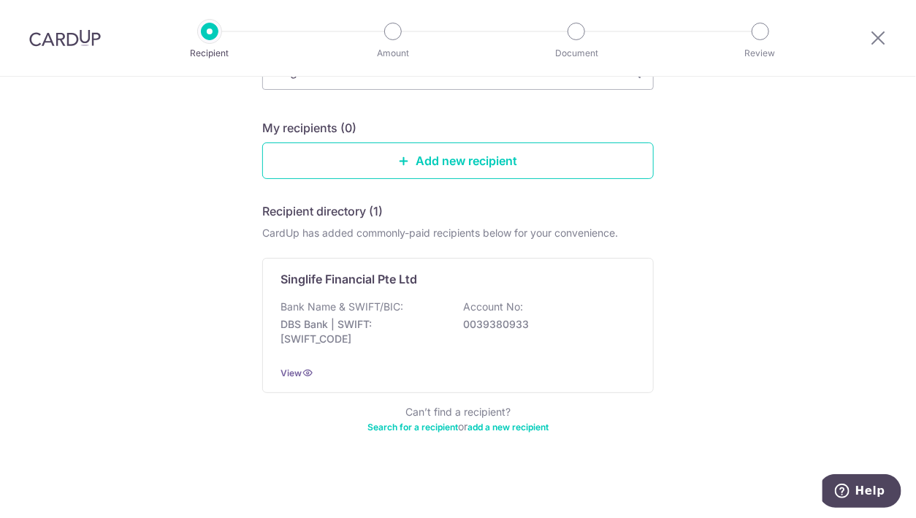
scroll to position [88, 0]
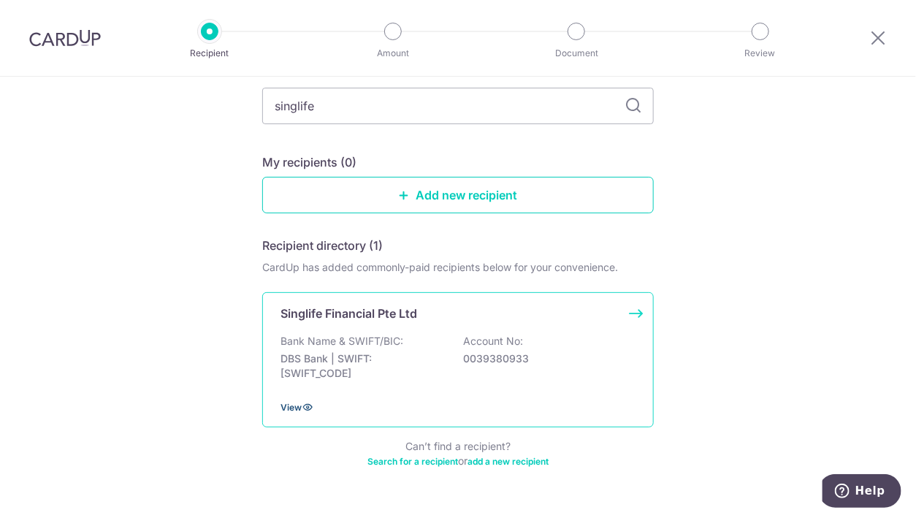
click at [295, 408] on span "View" at bounding box center [290, 407] width 21 height 11
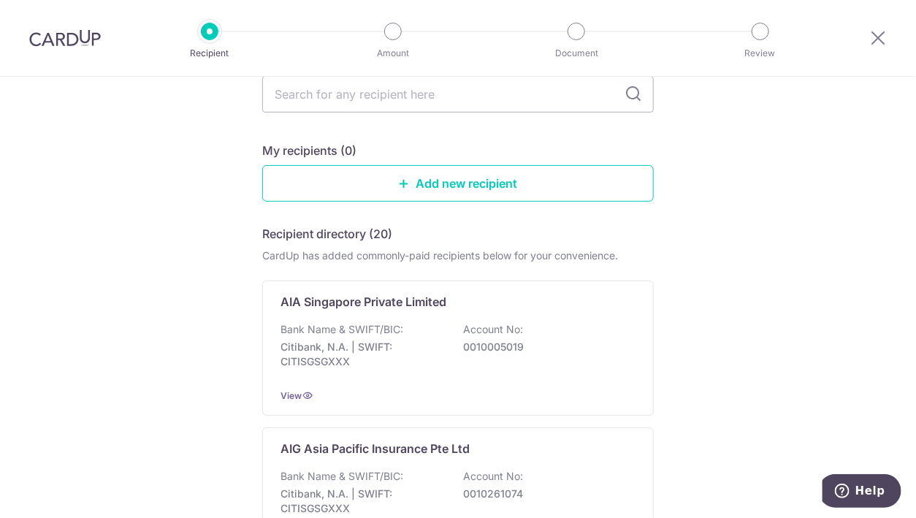
scroll to position [99, 0]
type input "sing"
type input "singlife"
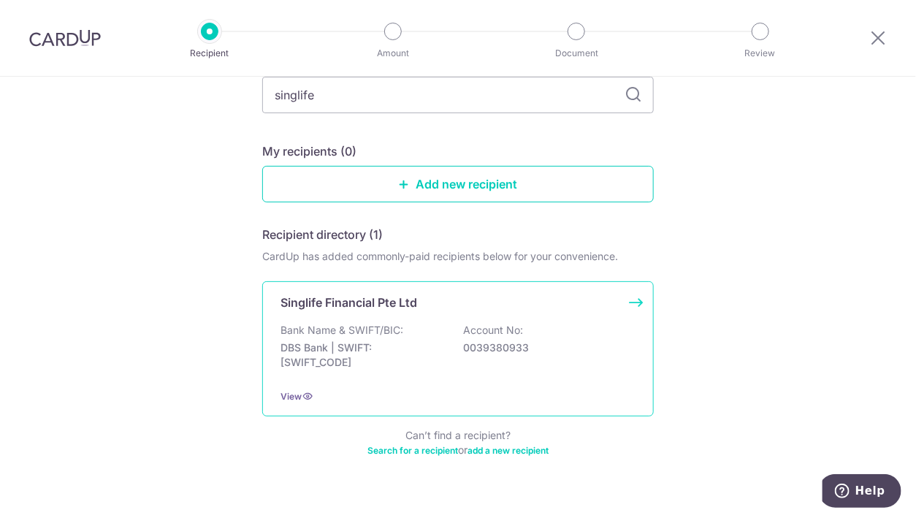
click at [310, 391] on div "View" at bounding box center [457, 395] width 355 height 15
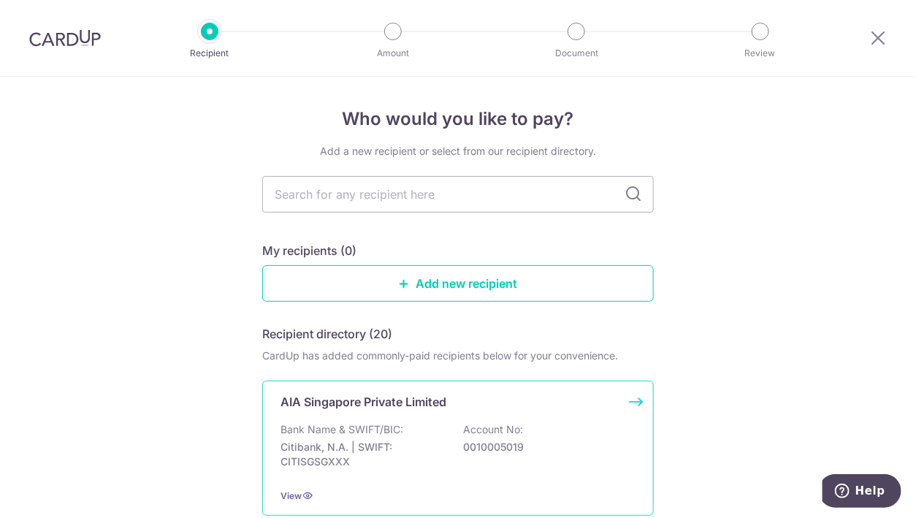
scroll to position [1, 0]
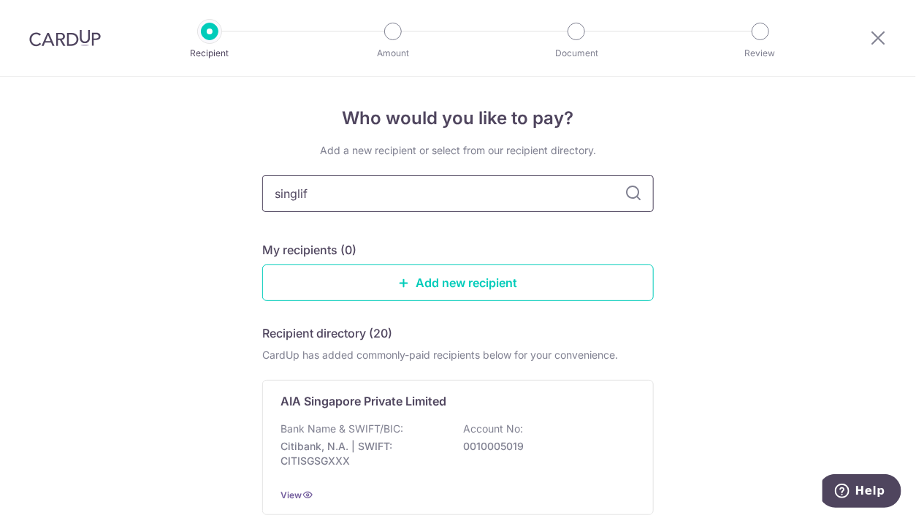
type input "singlife"
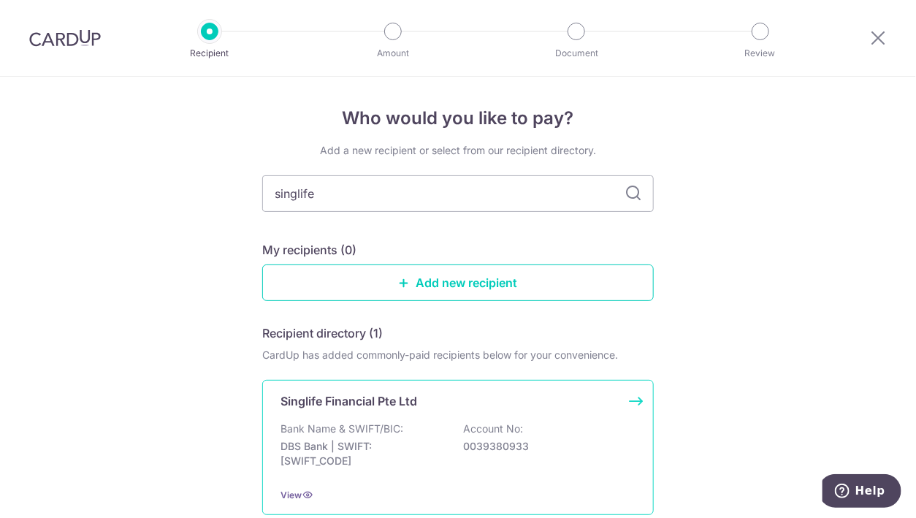
scroll to position [123, 0]
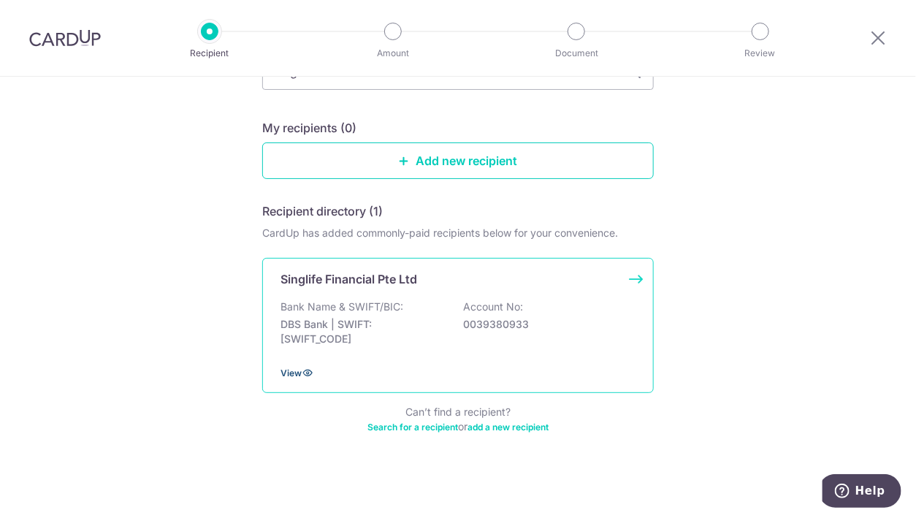
click at [291, 368] on span "View" at bounding box center [290, 372] width 21 height 11
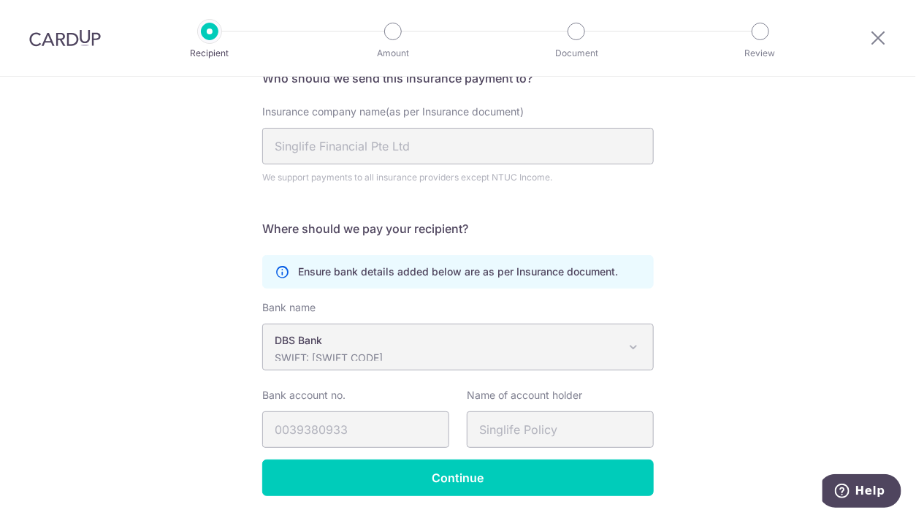
scroll to position [175, 0]
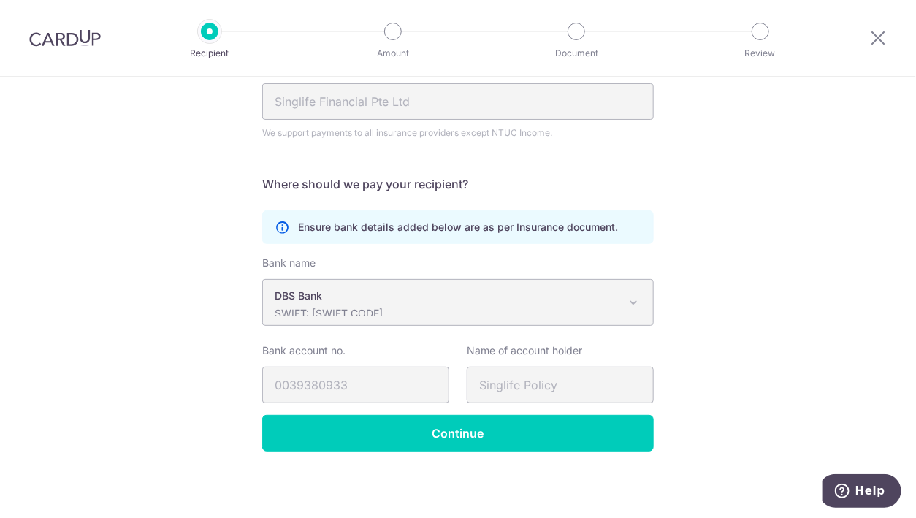
click at [644, 296] on span "DBS Bank SWIFT: [SWIFT_CODE]" at bounding box center [458, 302] width 390 height 45
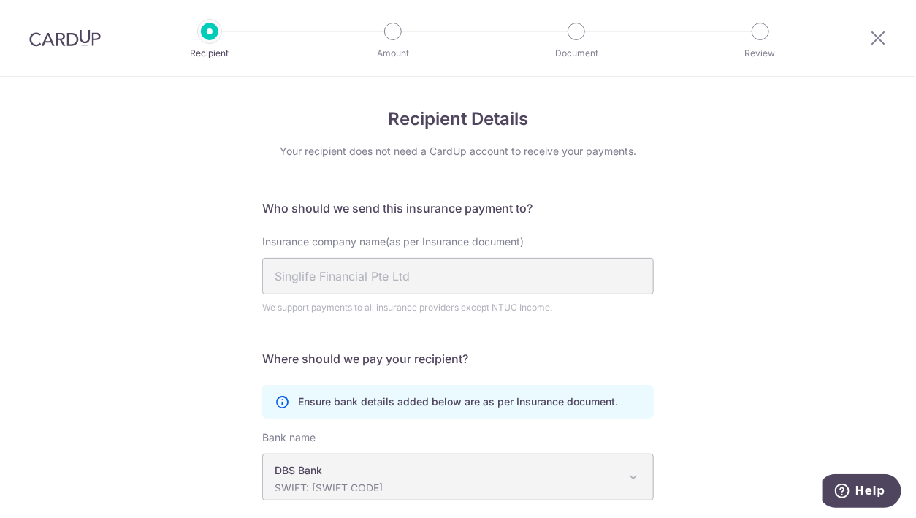
scroll to position [149, 0]
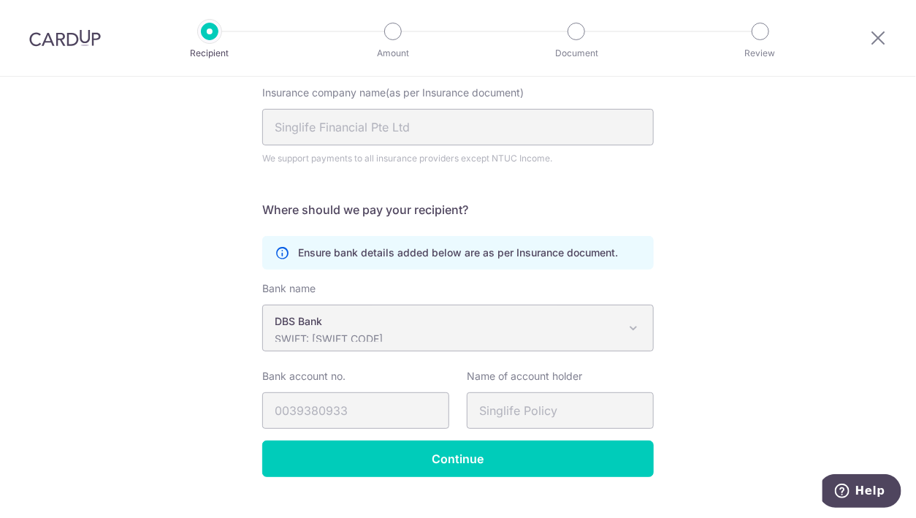
click at [631, 323] on span at bounding box center [633, 328] width 18 height 18
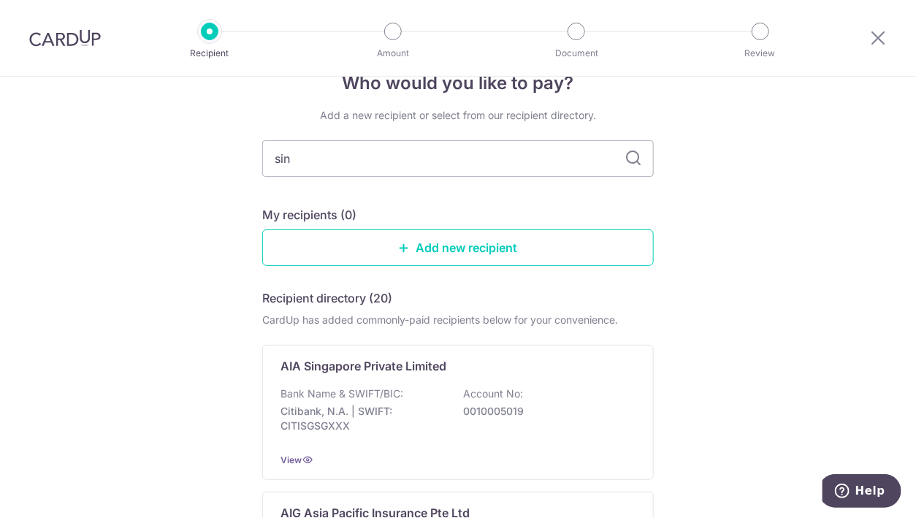
type input "sing"
type input "singlife"
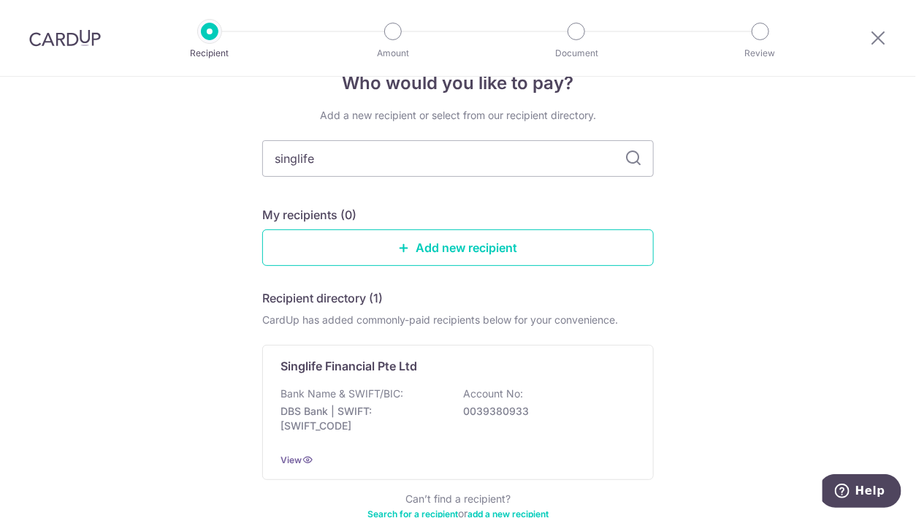
scroll to position [93, 0]
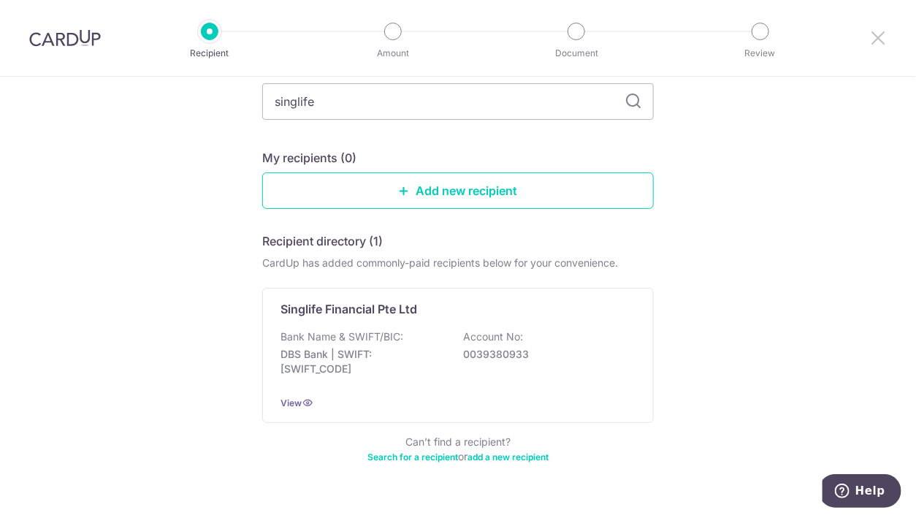
click at [872, 42] on icon at bounding box center [878, 37] width 18 height 18
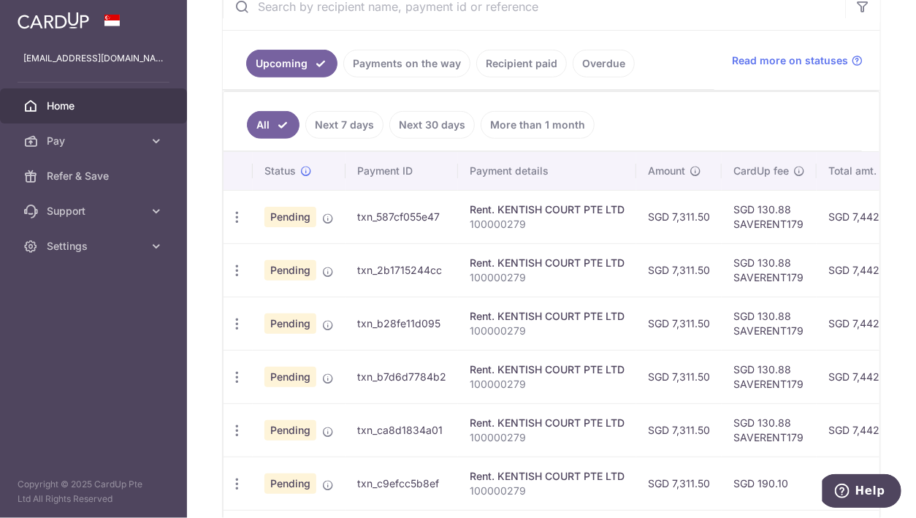
scroll to position [322, 0]
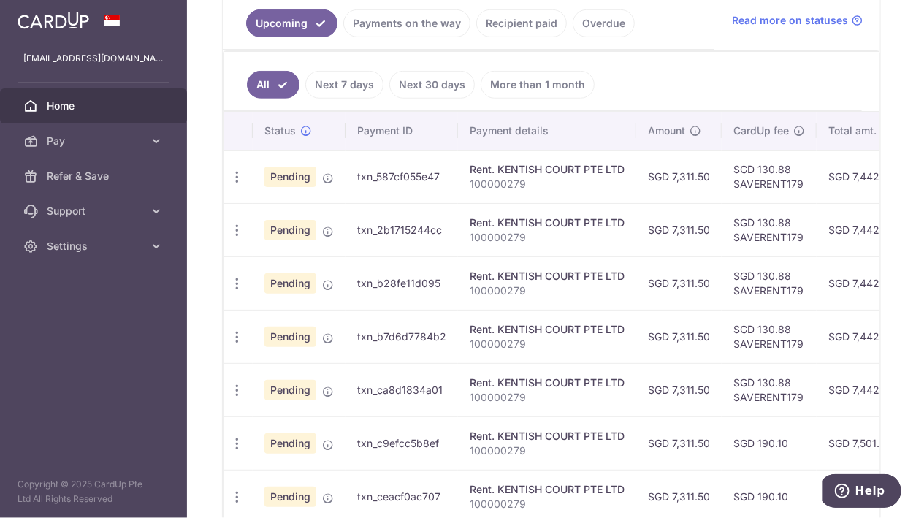
click at [527, 20] on link "Recipient paid" at bounding box center [521, 23] width 91 height 28
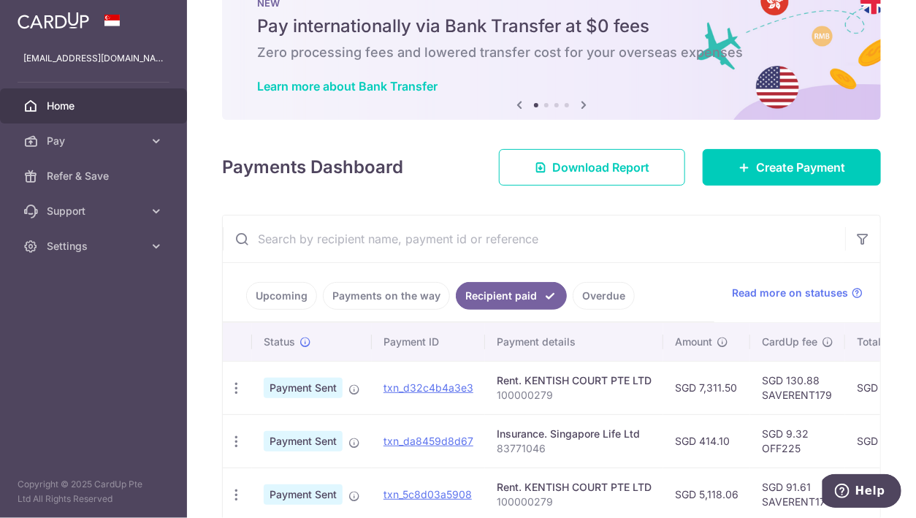
scroll to position [126, 0]
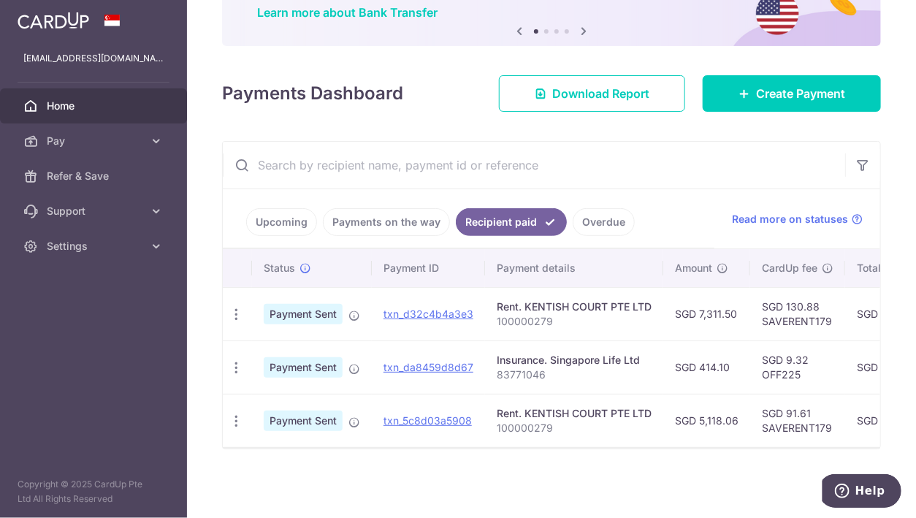
click at [298, 357] on span "Payment Sent" at bounding box center [303, 367] width 79 height 20
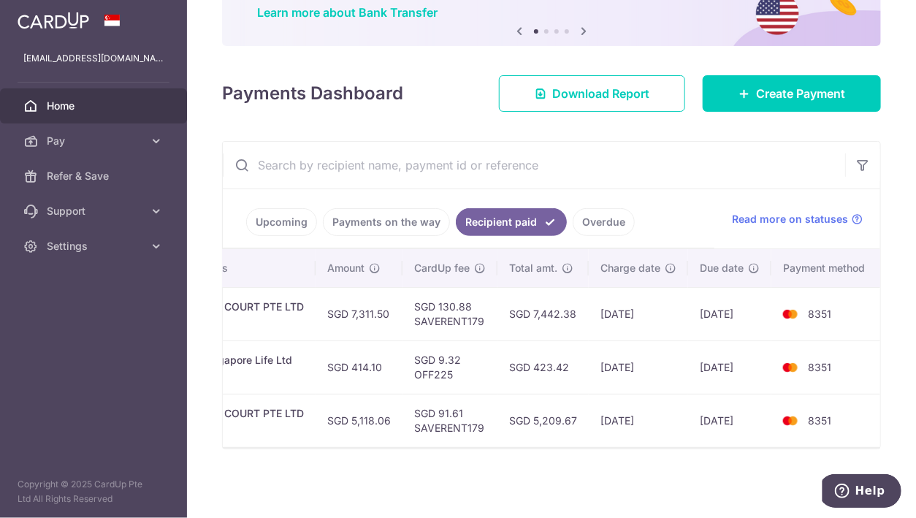
scroll to position [0, 0]
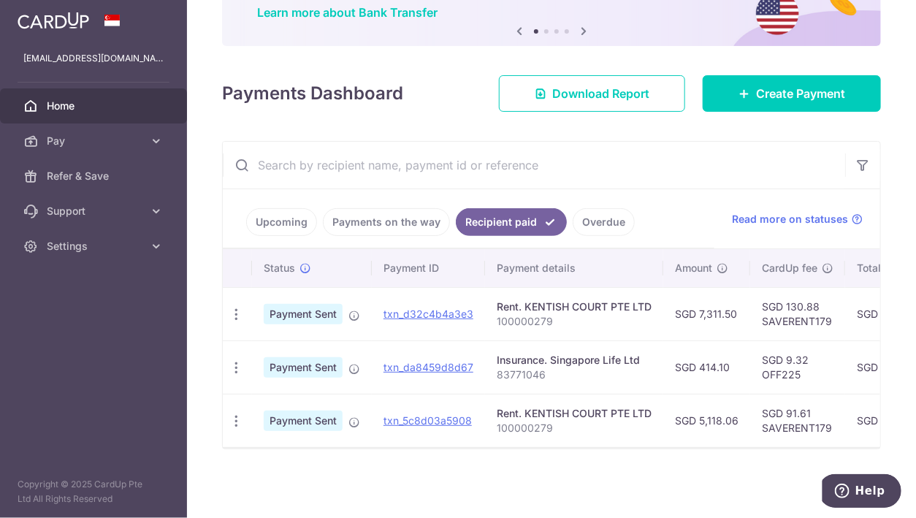
click at [291, 362] on span "Payment Sent" at bounding box center [303, 367] width 79 height 20
click at [446, 361] on link "txn_da8459d8d67" at bounding box center [428, 367] width 90 height 12
